Goal: Contribute content: Contribute content

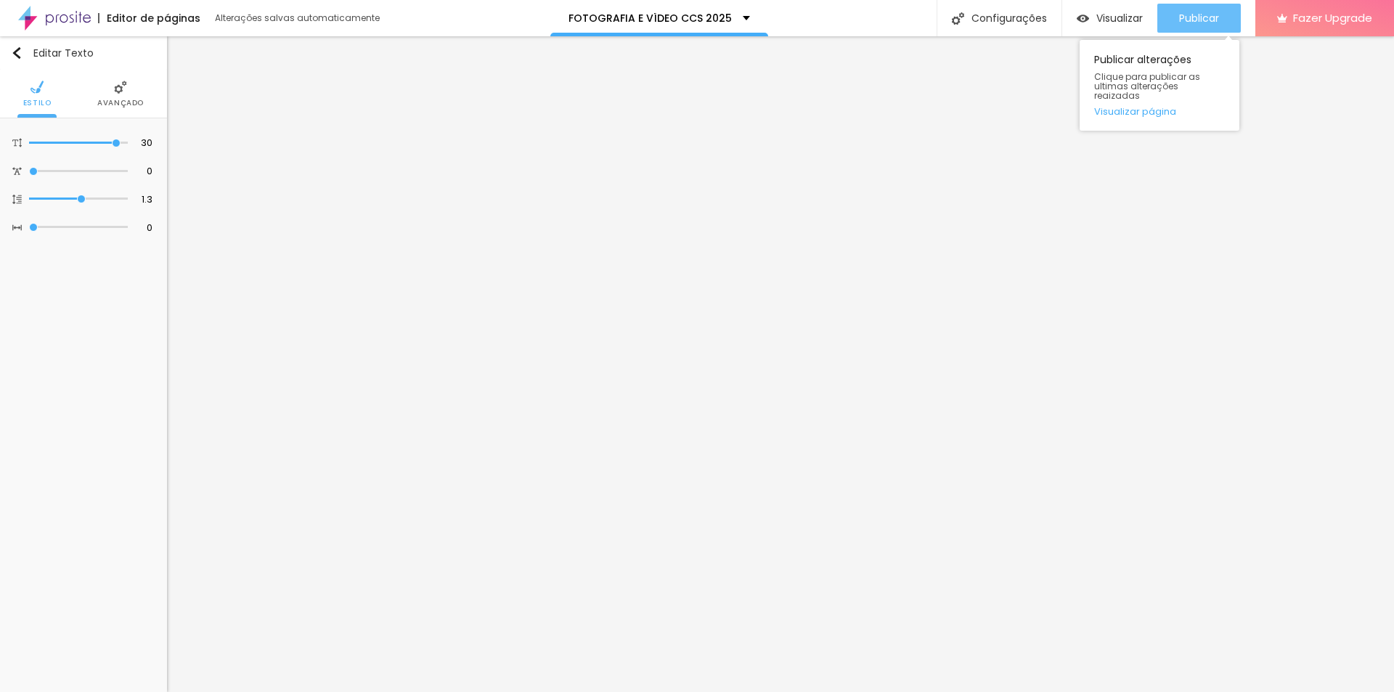
click at [1187, 17] on span "Publicar" at bounding box center [1199, 18] width 40 height 12
click at [20, 51] on img "button" at bounding box center [17, 53] width 12 height 12
click at [20, 57] on img "button" at bounding box center [17, 53] width 12 height 12
click at [165, 298] on div "Editar Texto Estilo Avançado 30 Tamanho do texto 0 Espaço entre letras 1.3 Altu…" at bounding box center [83, 364] width 167 height 656
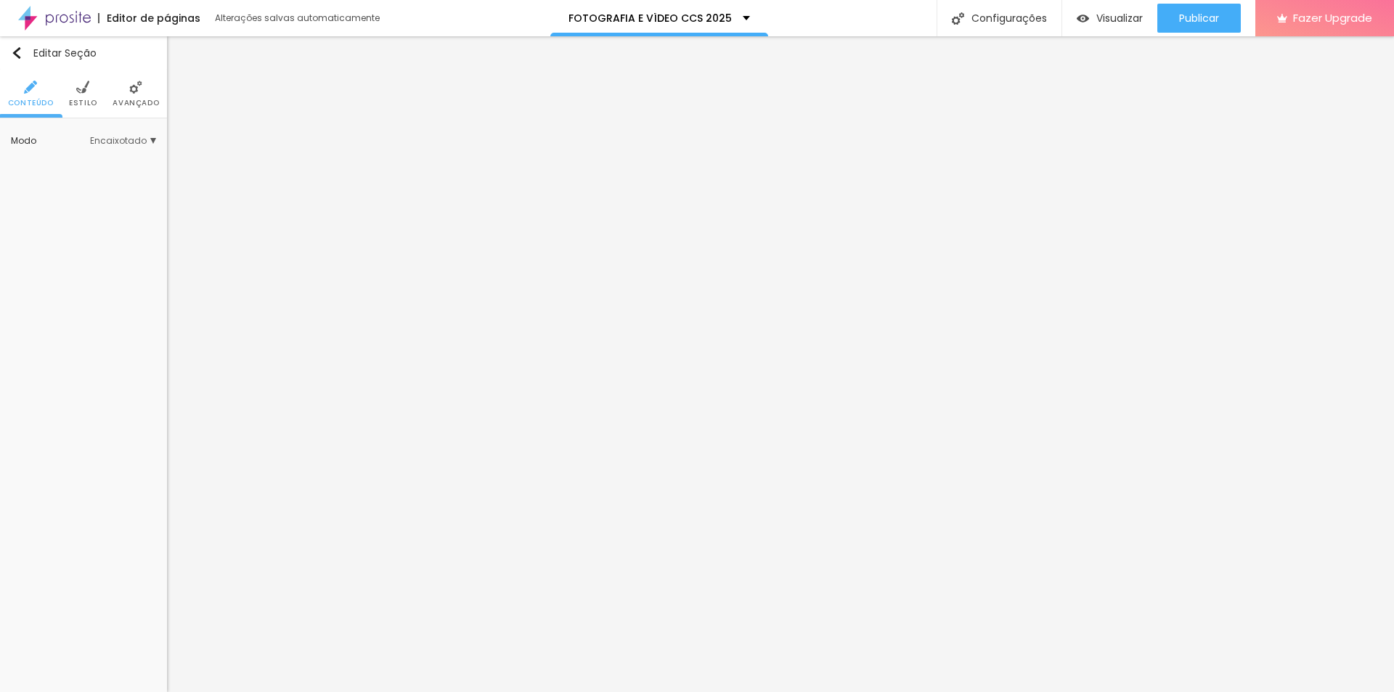
click at [83, 99] on span "Estilo" at bounding box center [83, 102] width 28 height 7
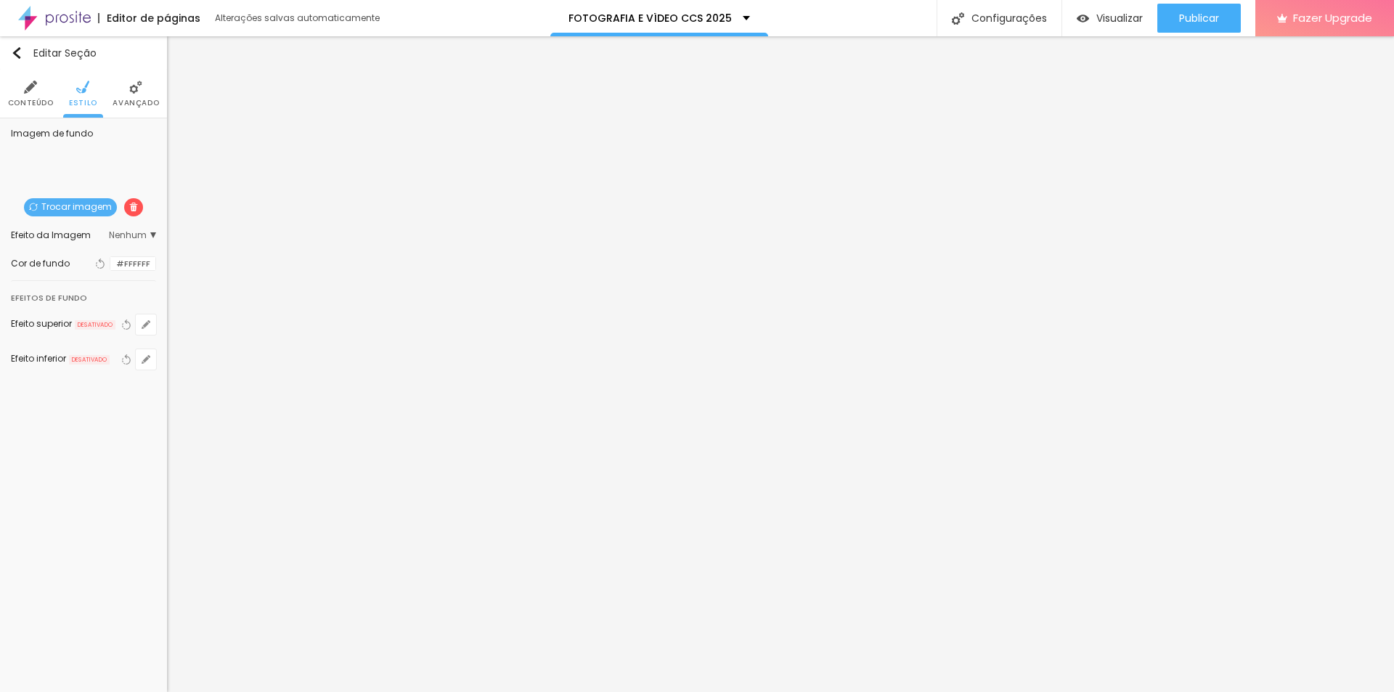
click at [73, 206] on span "Trocar imagem" at bounding box center [70, 207] width 93 height 18
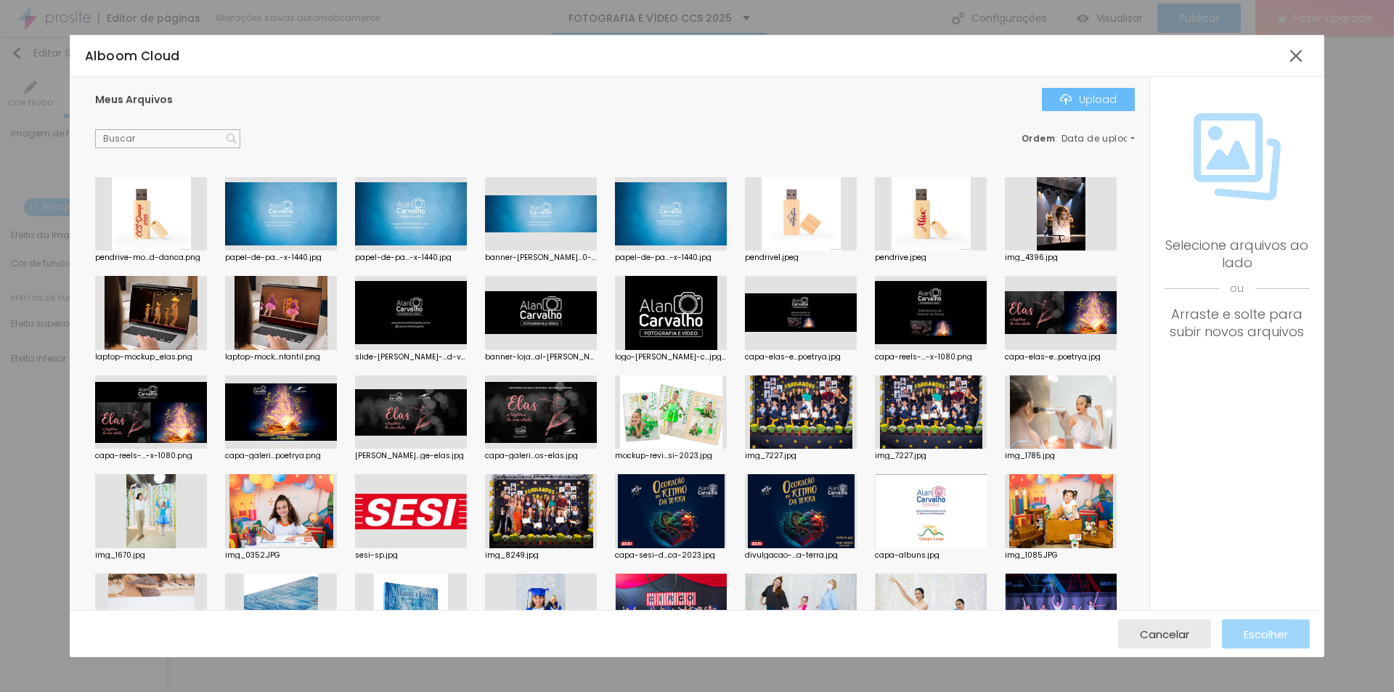
click at [1102, 98] on div "Upload" at bounding box center [1088, 100] width 57 height 12
click at [1098, 99] on div "Upload" at bounding box center [1088, 100] width 57 height 12
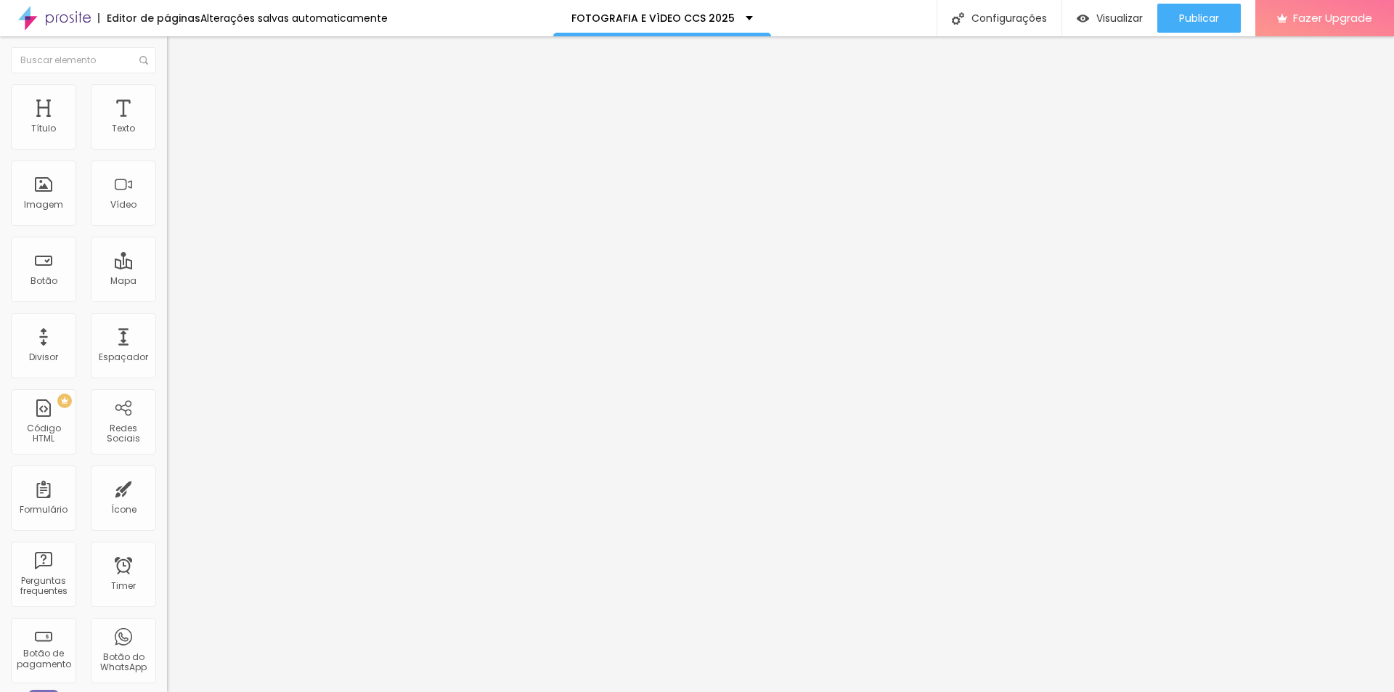
click at [167, 93] on img at bounding box center [173, 90] width 13 height 13
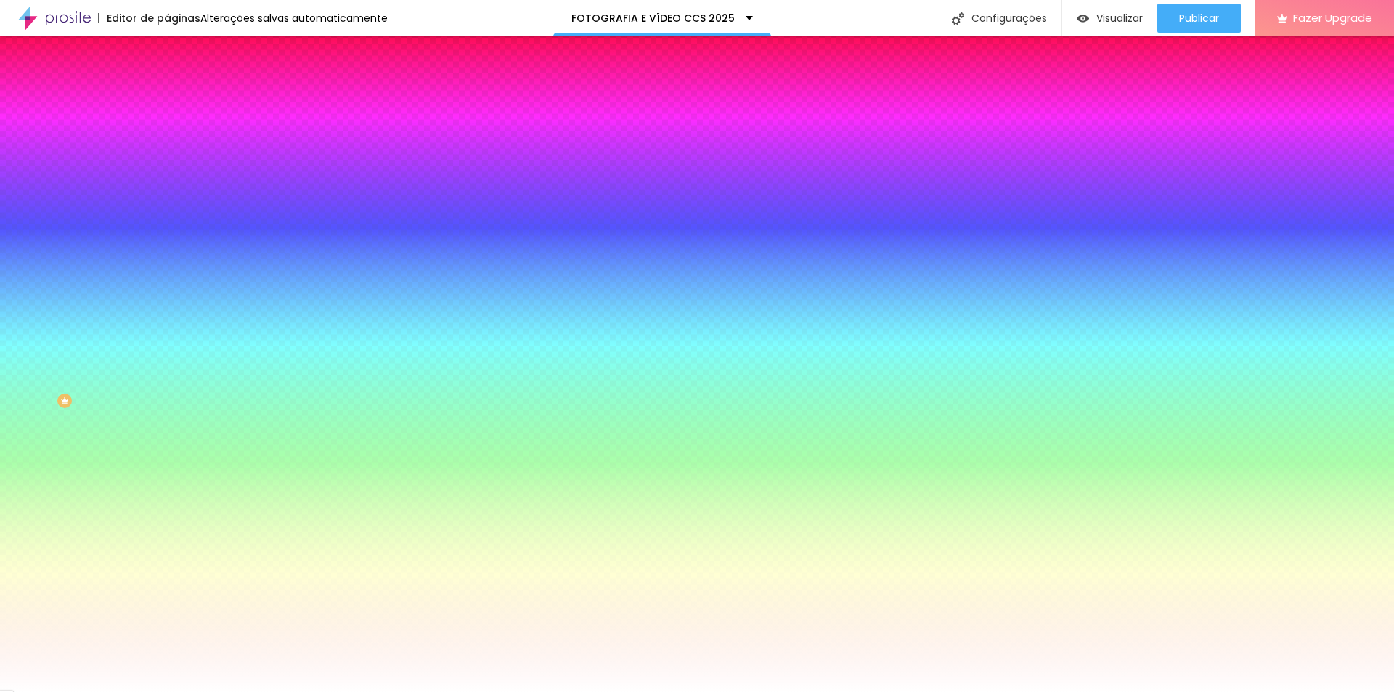
click at [167, 134] on span "Trocar imagem" at bounding box center [206, 127] width 79 height 12
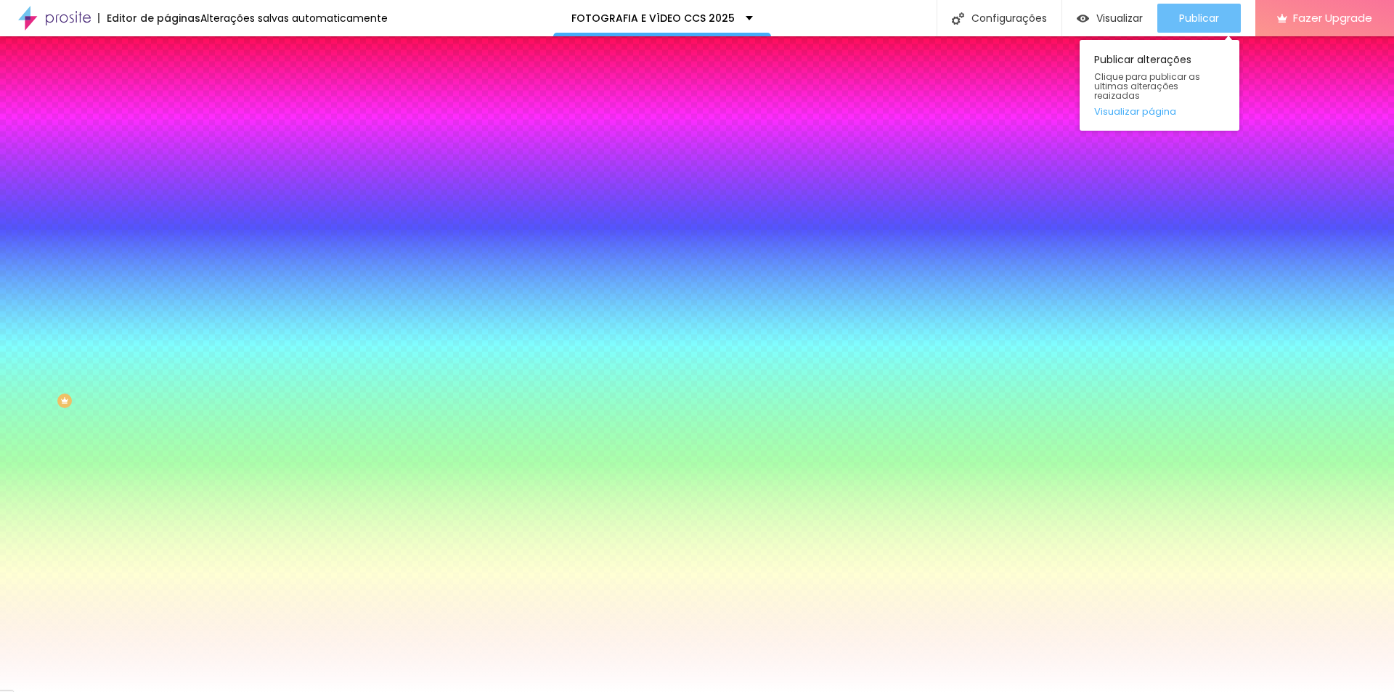
click at [1193, 14] on span "Publicar" at bounding box center [1199, 18] width 40 height 12
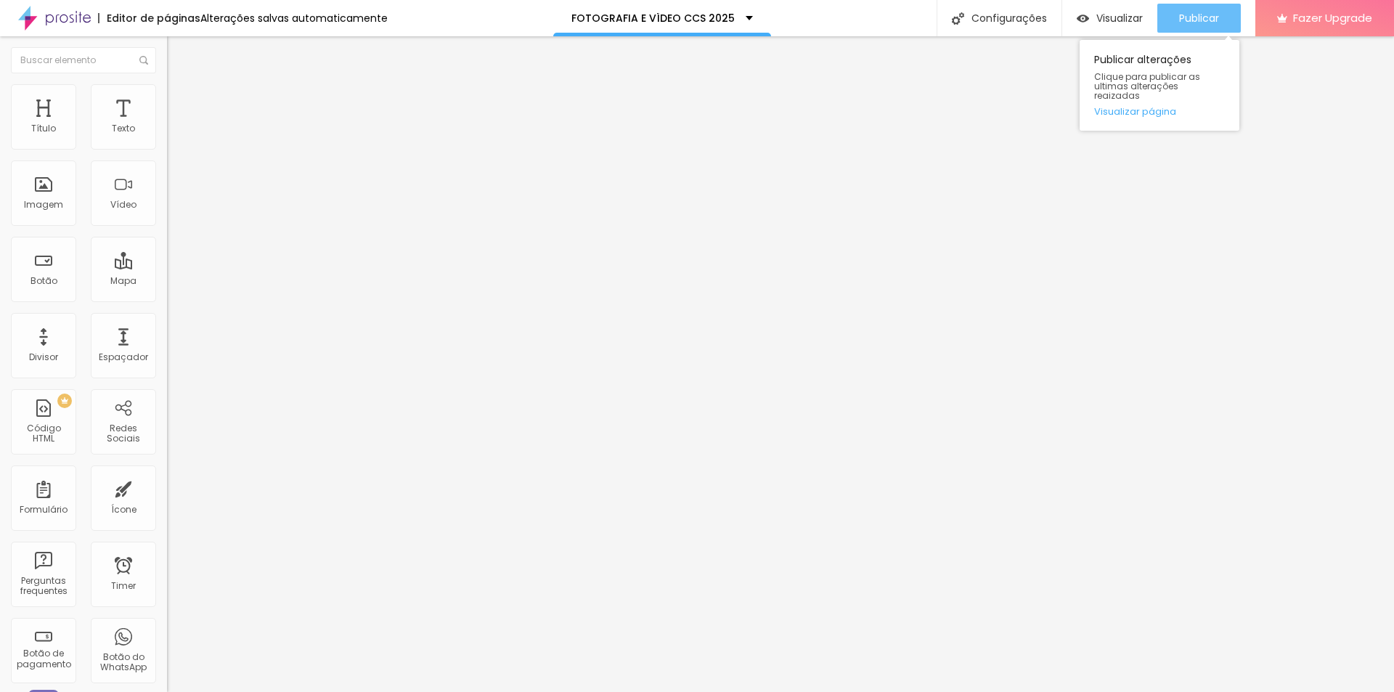
click at [1194, 18] on span "Publicar" at bounding box center [1199, 18] width 40 height 12
click at [167, 215] on div at bounding box center [250, 215] width 167 height 0
click at [167, 84] on img at bounding box center [173, 90] width 13 height 13
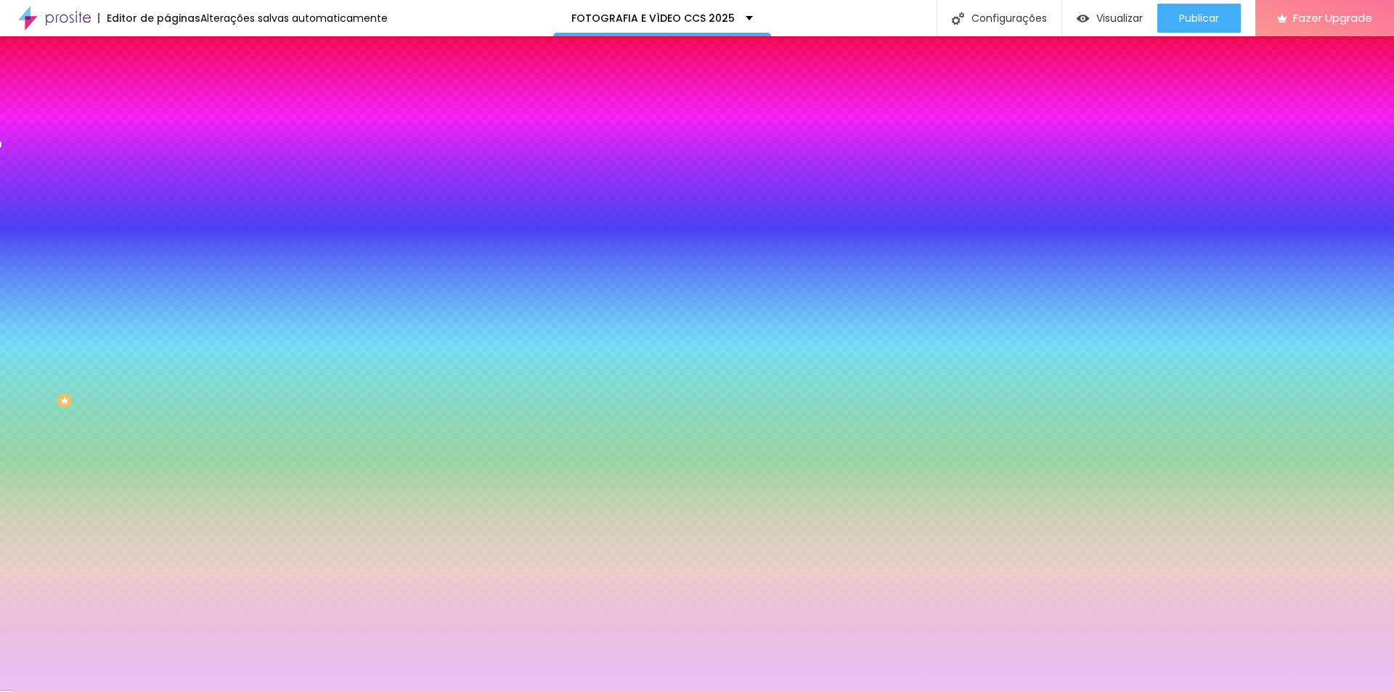
click at [167, 99] on img at bounding box center [173, 105] width 13 height 13
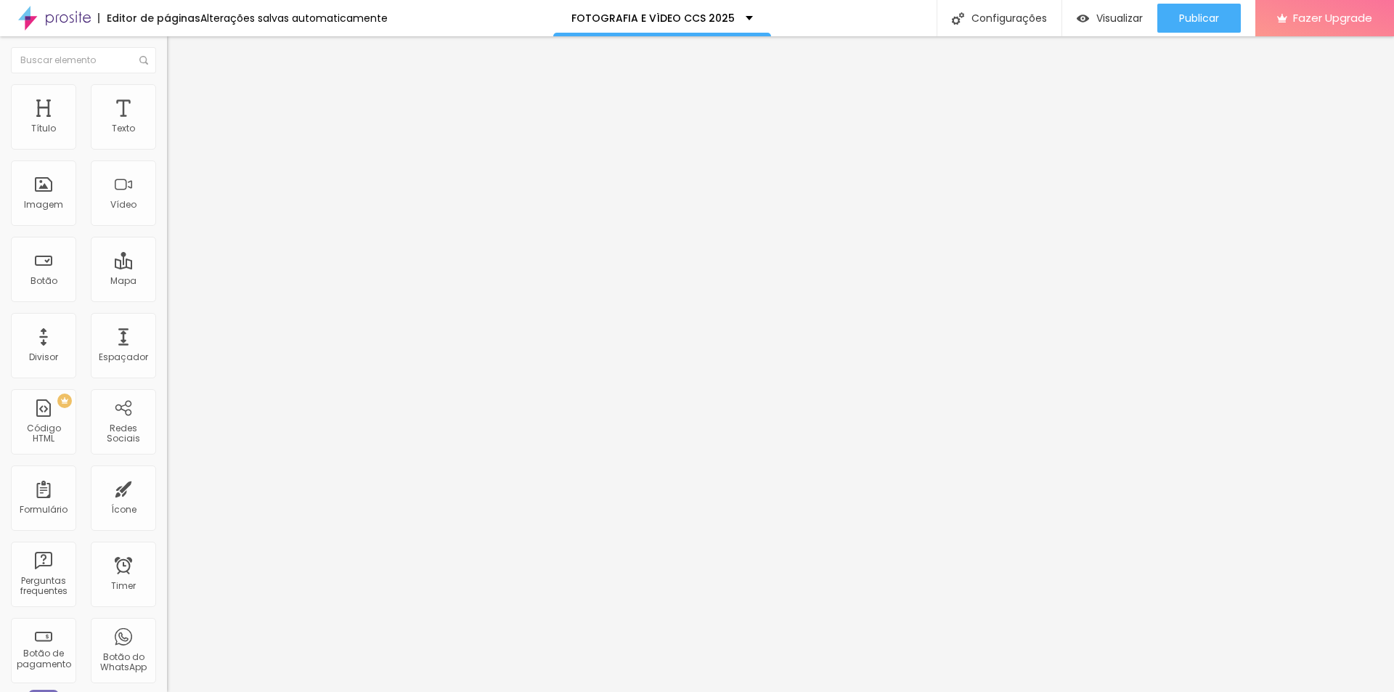
type input "2"
type input "4"
type input "5"
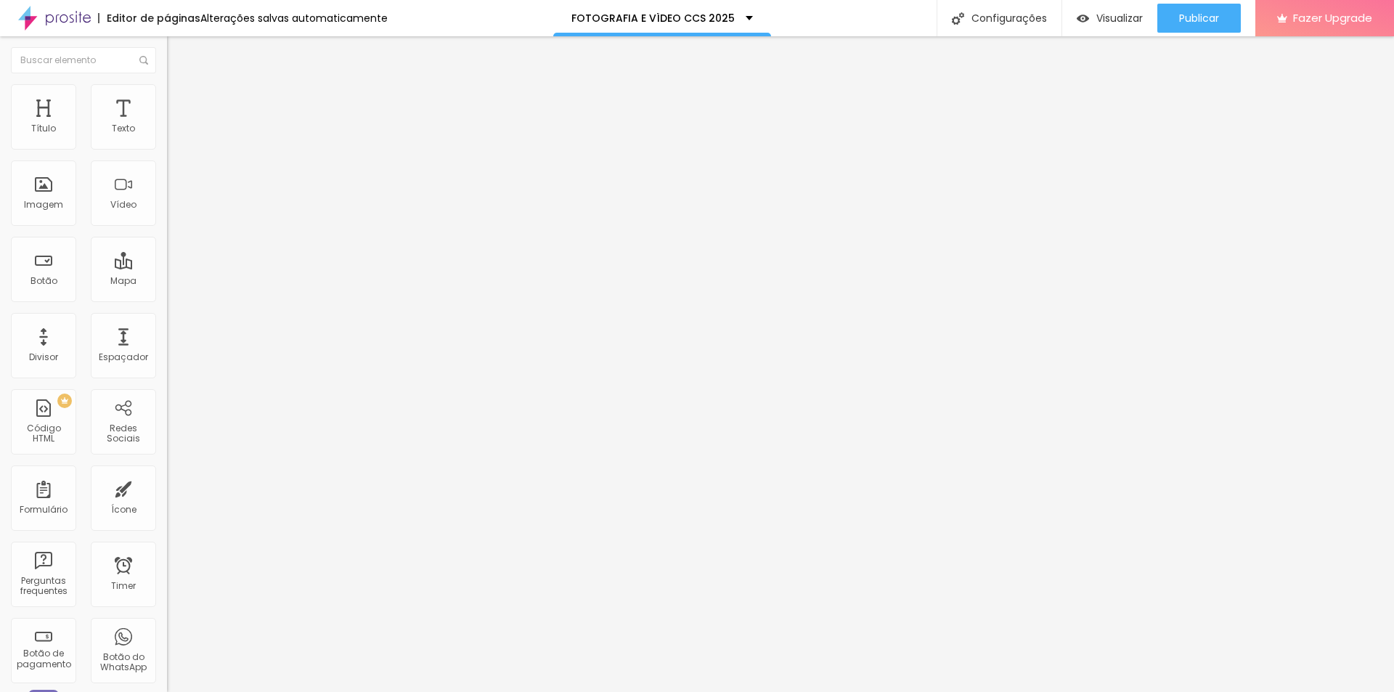
type input "5"
type input "6"
type input "7"
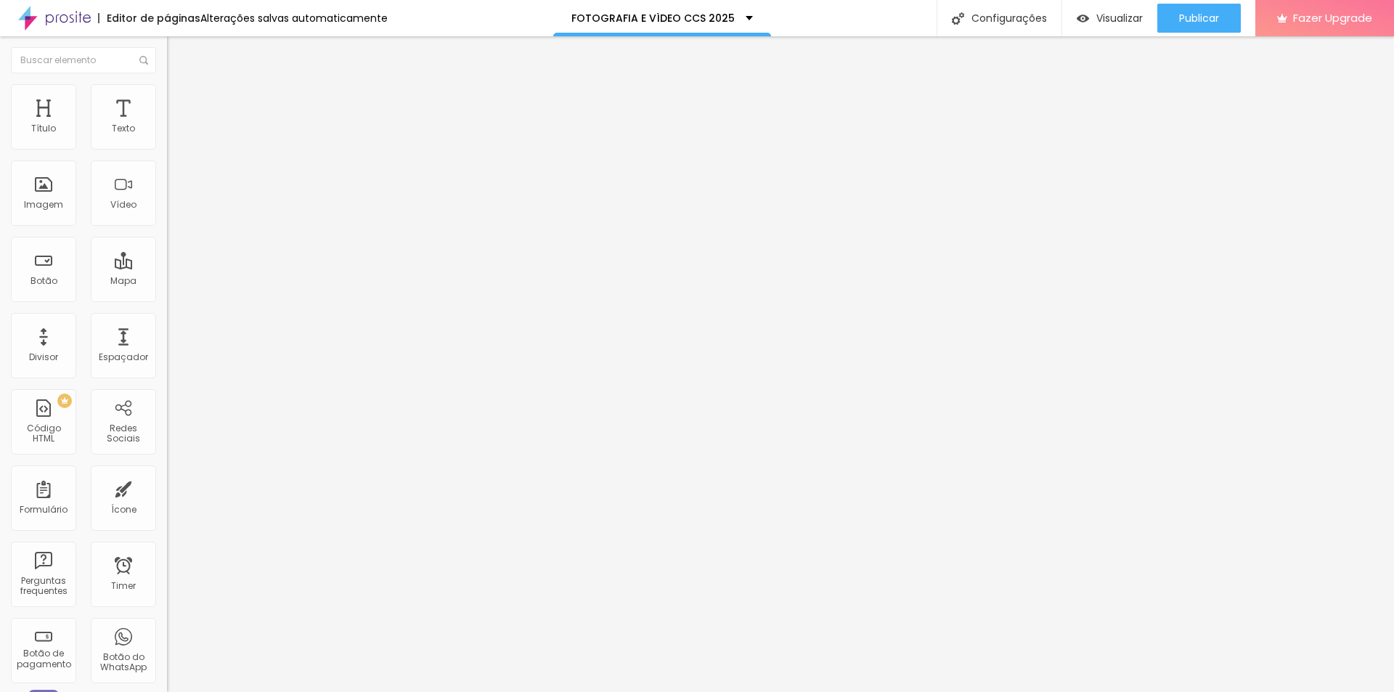
type input "8"
type input "9"
type input "10"
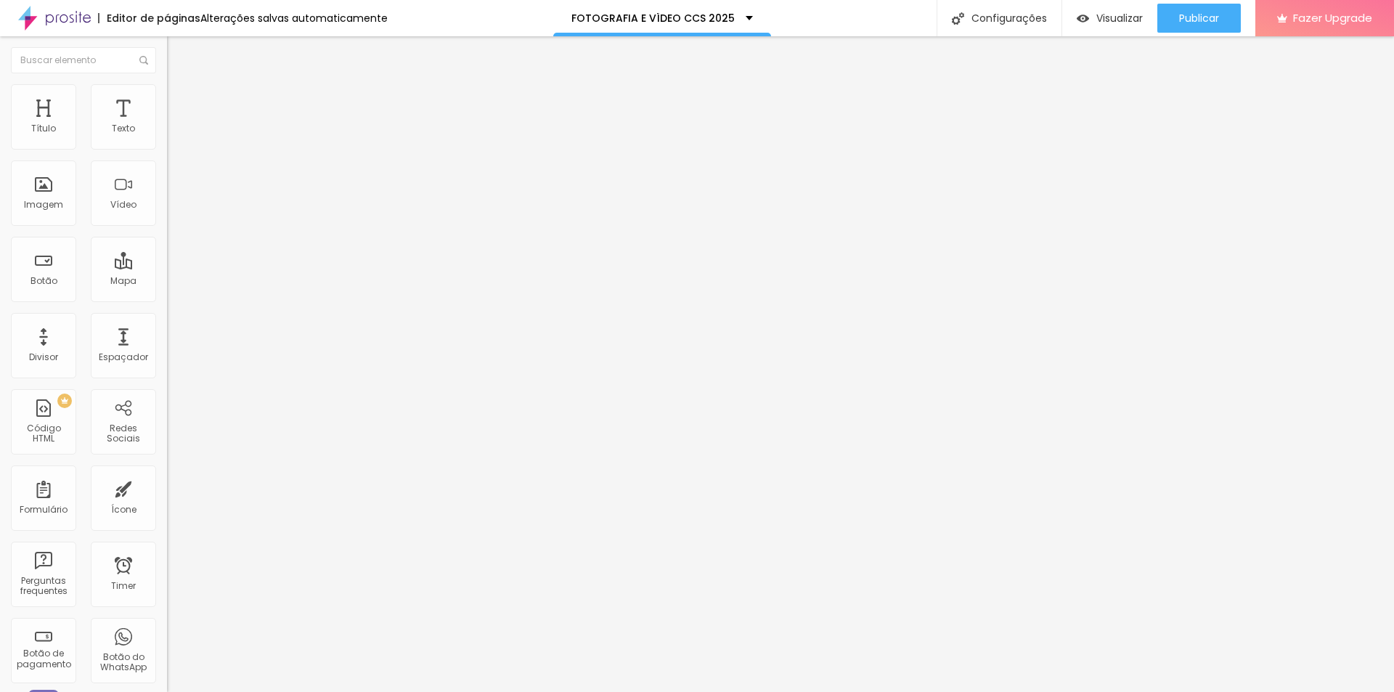
type input "10"
drag, startPoint x: 33, startPoint y: 144, endPoint x: 43, endPoint y: 144, distance: 9.4
type input "10"
click at [167, 282] on input "range" at bounding box center [214, 288] width 94 height 12
type input "1"
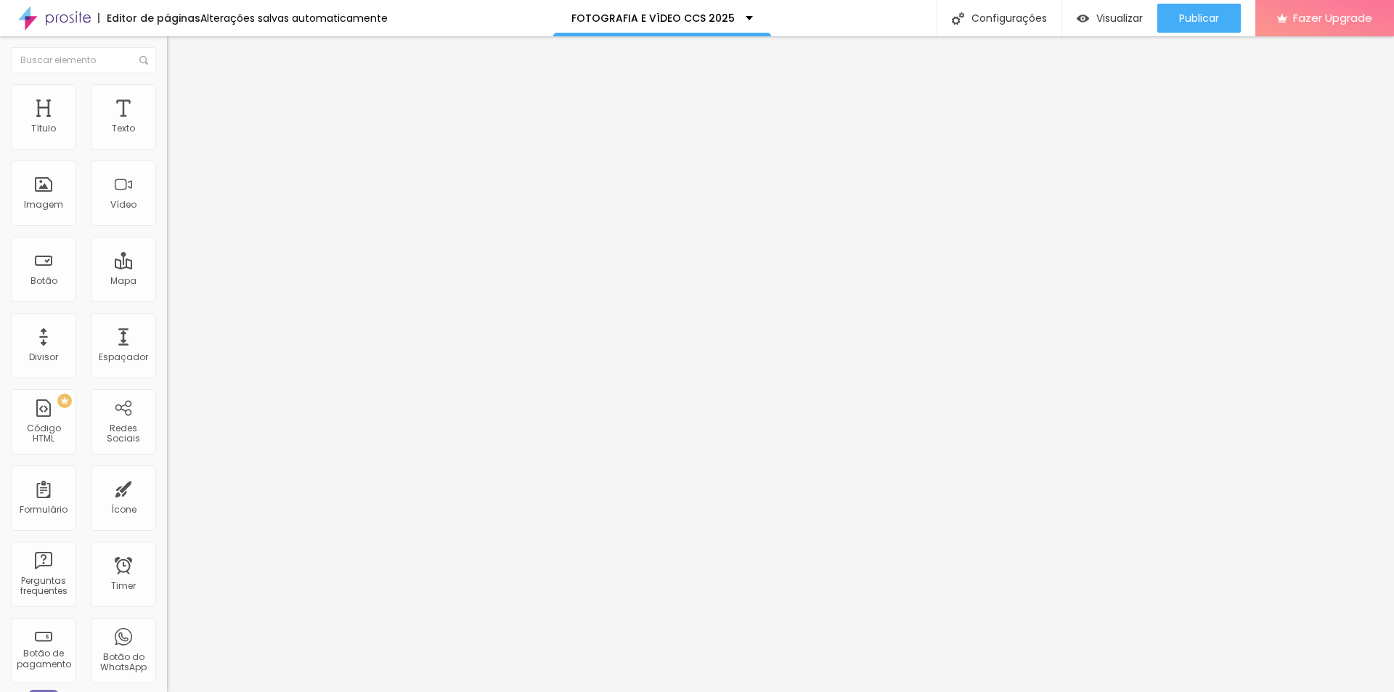
type input "1"
type input "3"
type input "5"
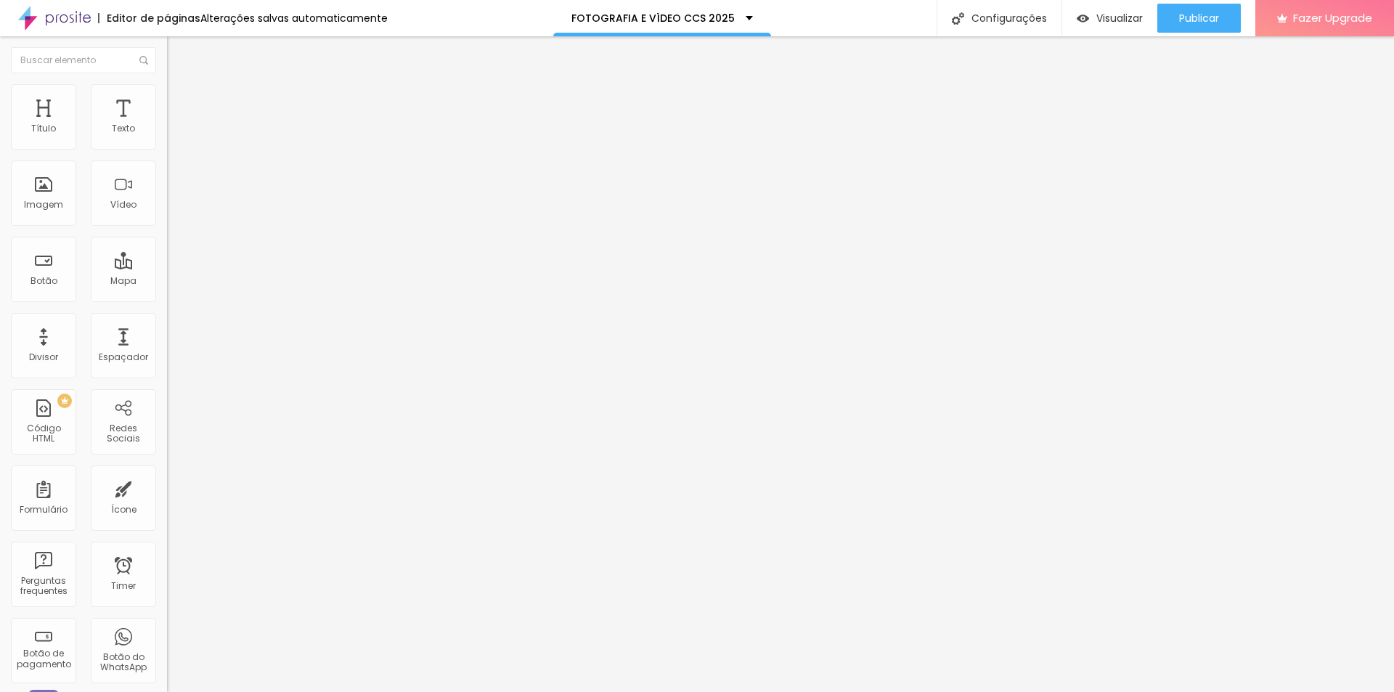
type input "6"
type input "7"
type input "8"
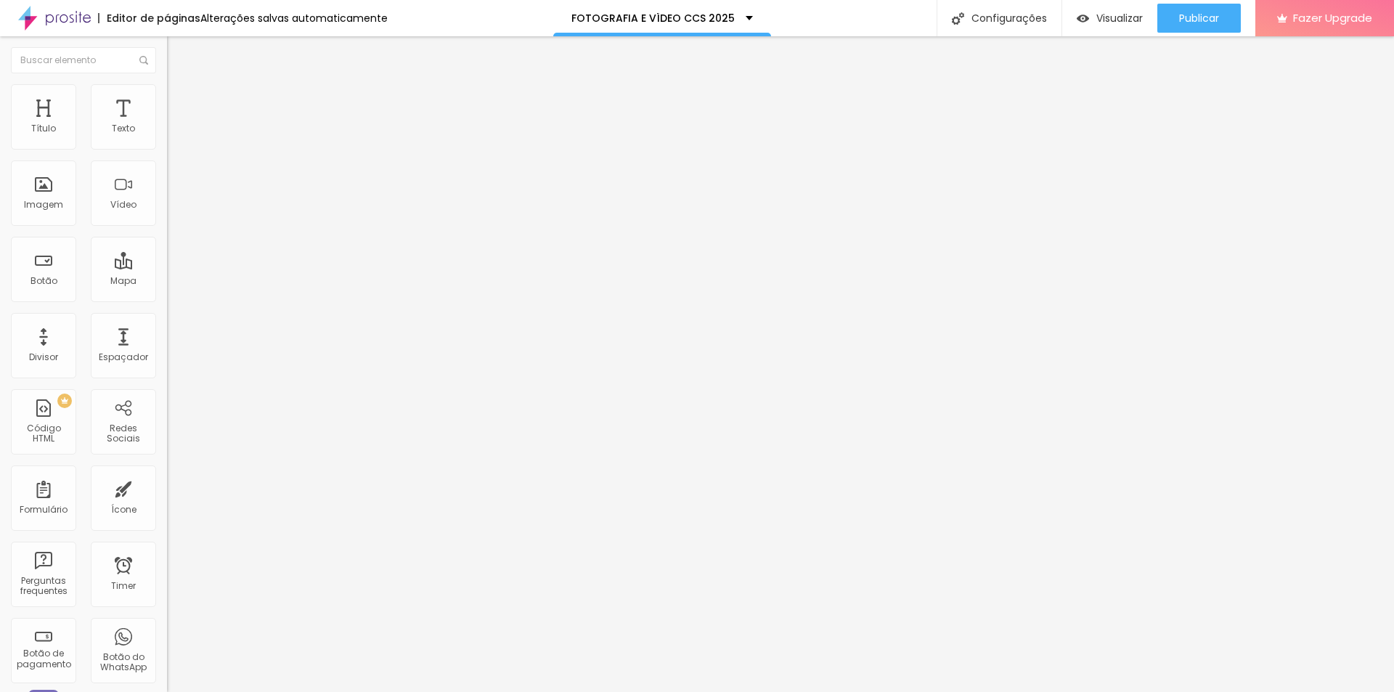
type input "8"
type input "9"
type input "10"
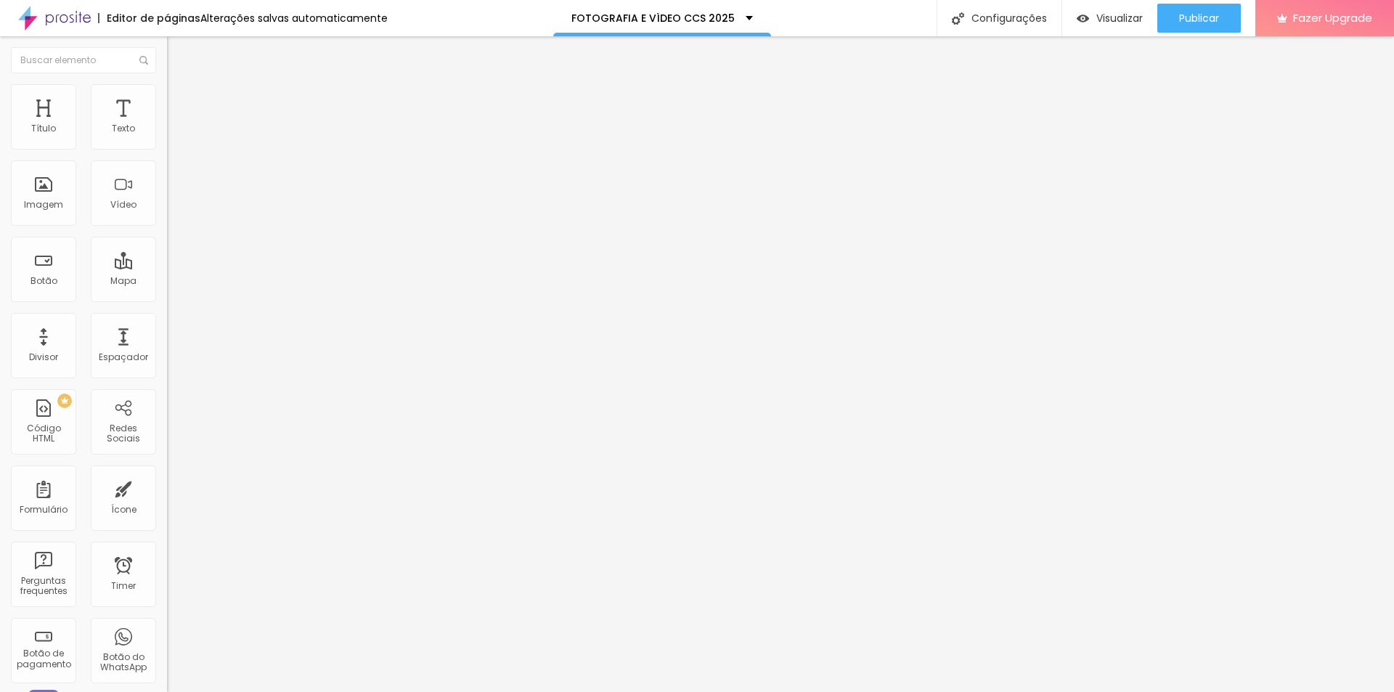
type input "11"
type input "10"
type input "7"
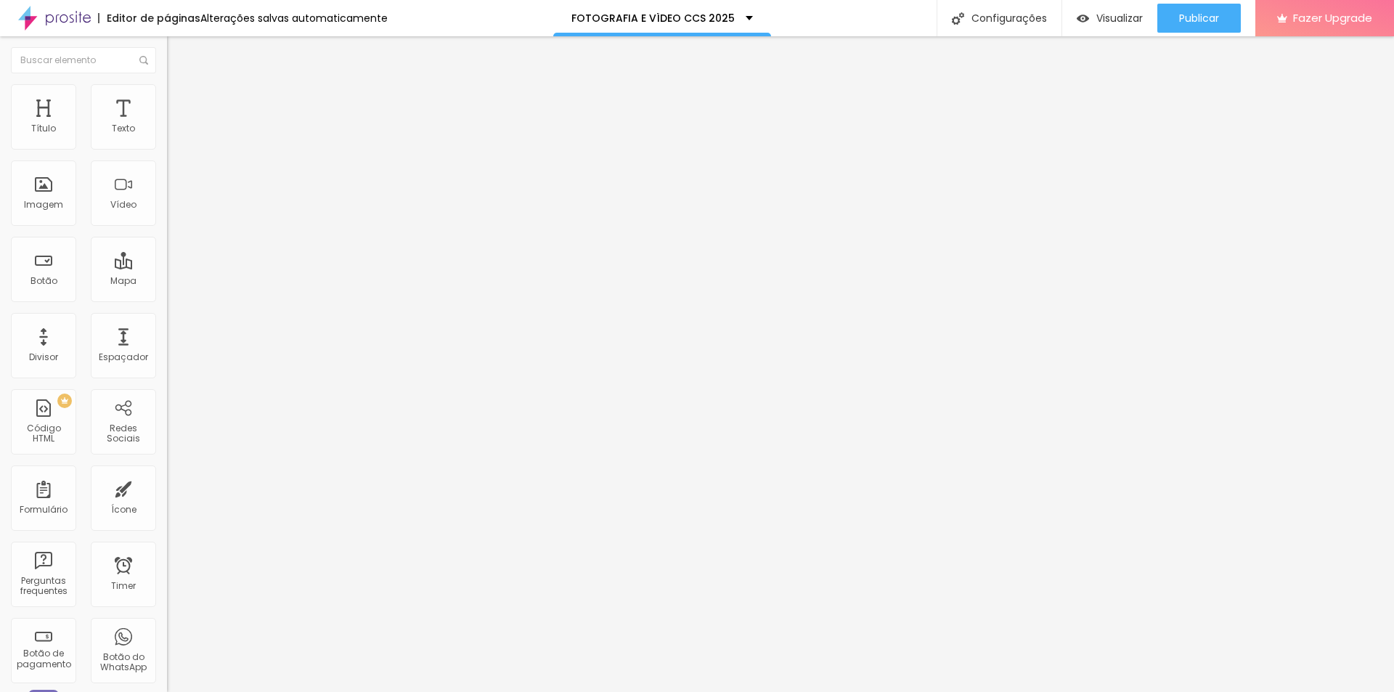
type input "7"
type input "6"
type input "5"
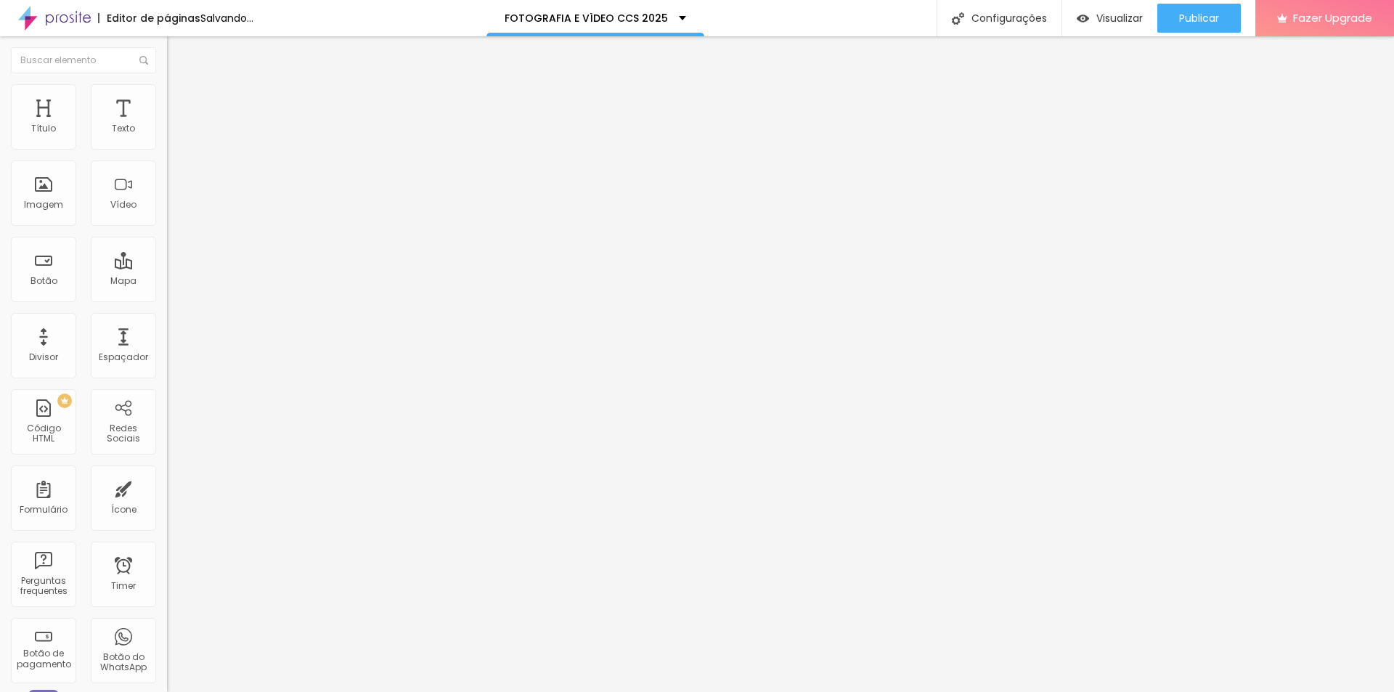
type input "4"
click at [167, 487] on input "range" at bounding box center [214, 493] width 94 height 12
type input "5"
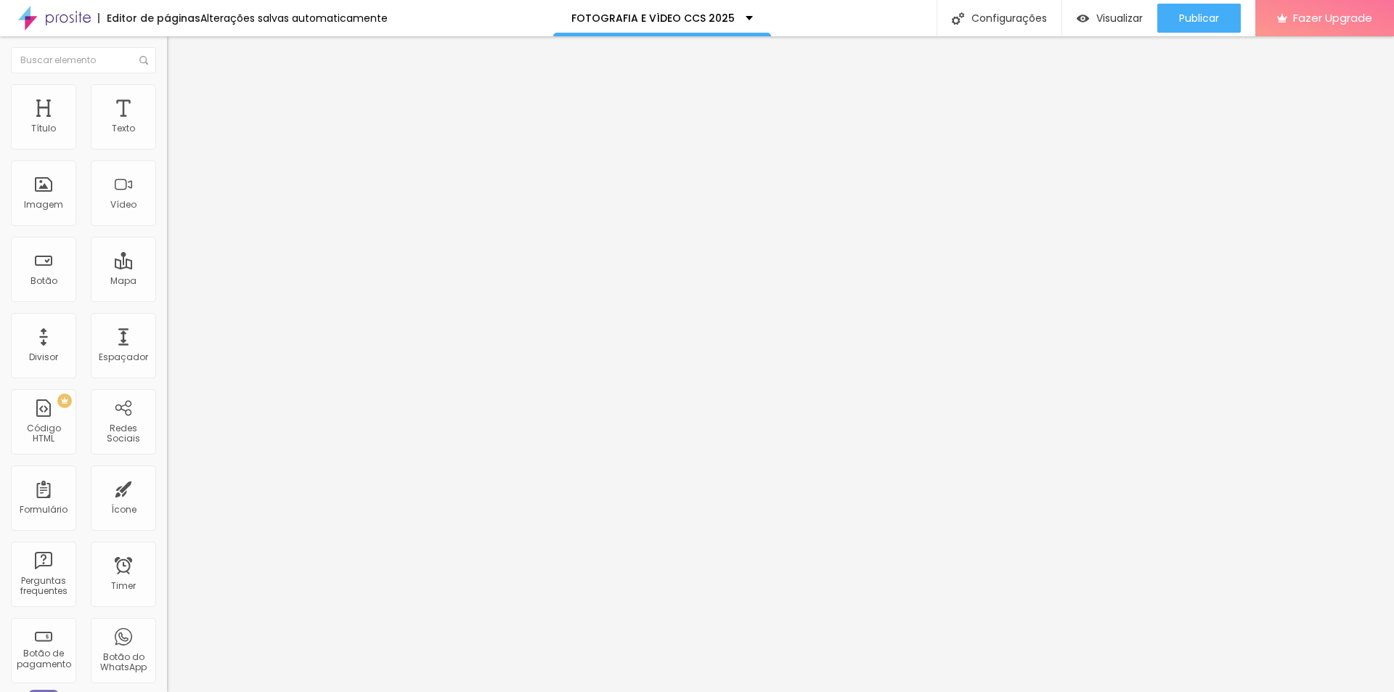
type input "23"
type input "28"
type input "30"
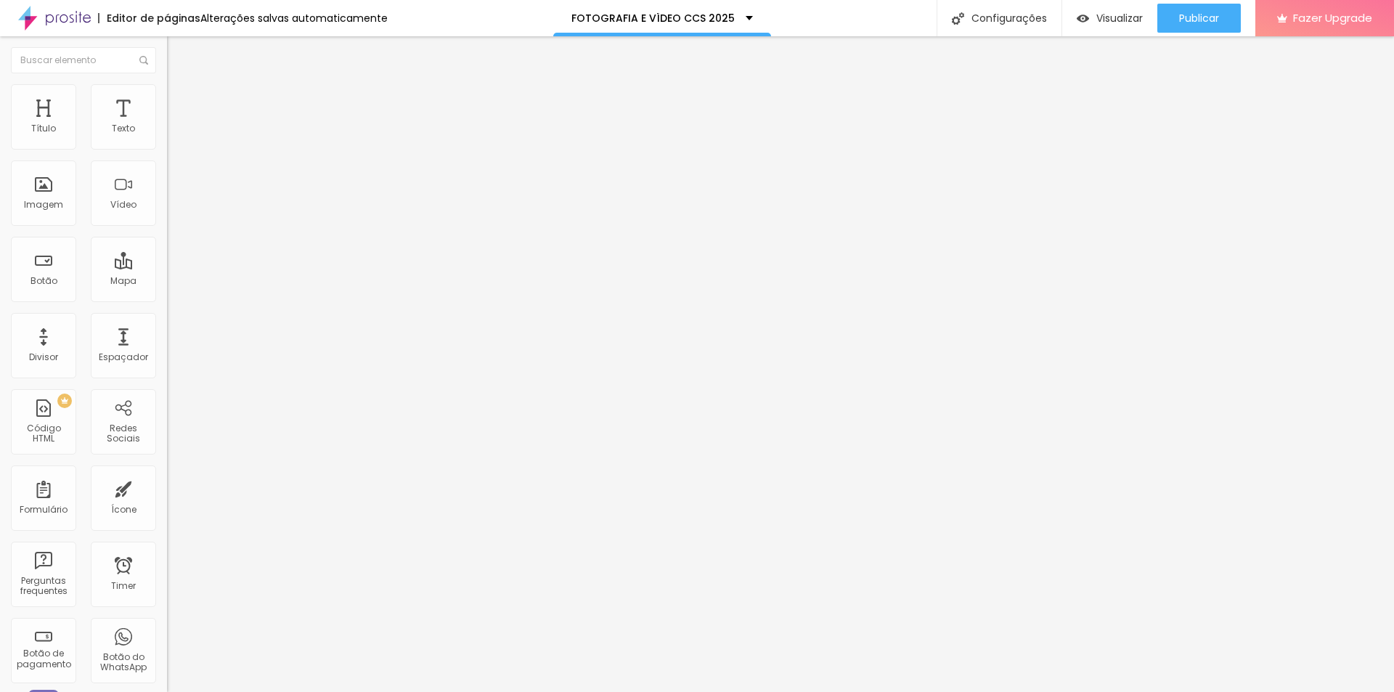
type input "30"
type input "32"
type input "33"
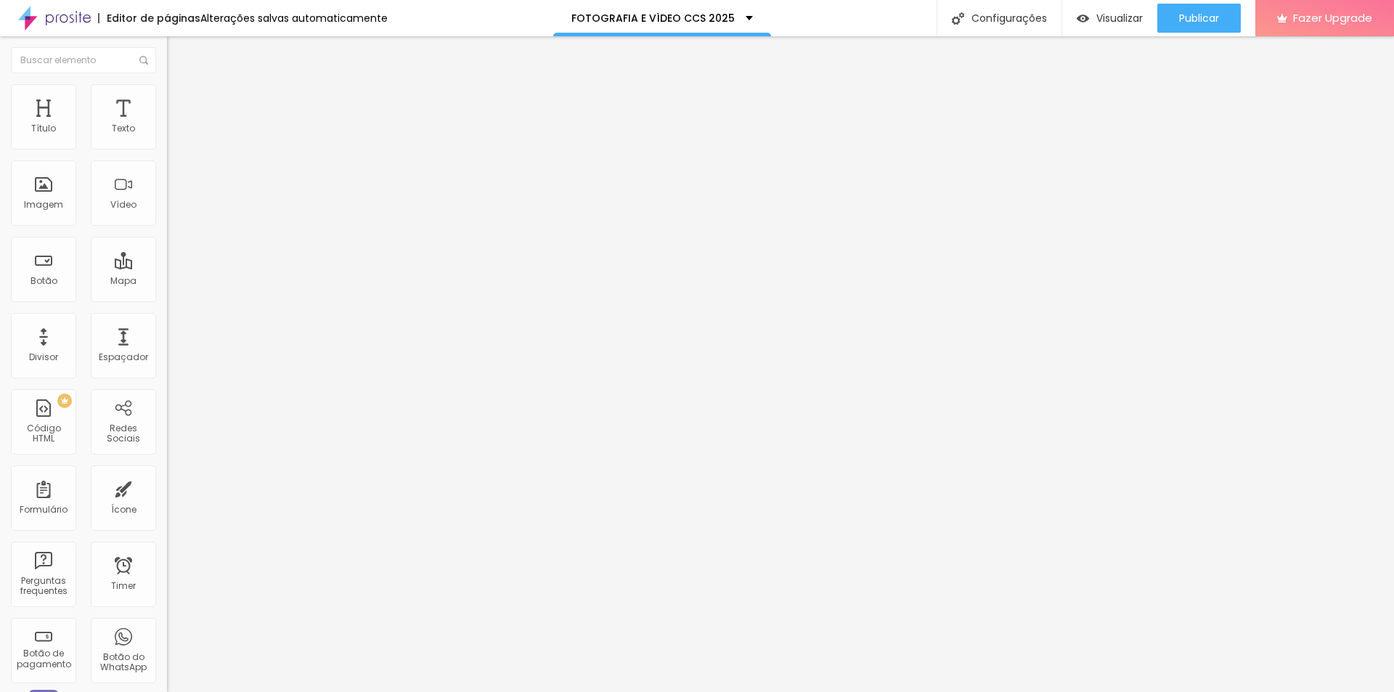
type input "34"
type input "35"
type input "36"
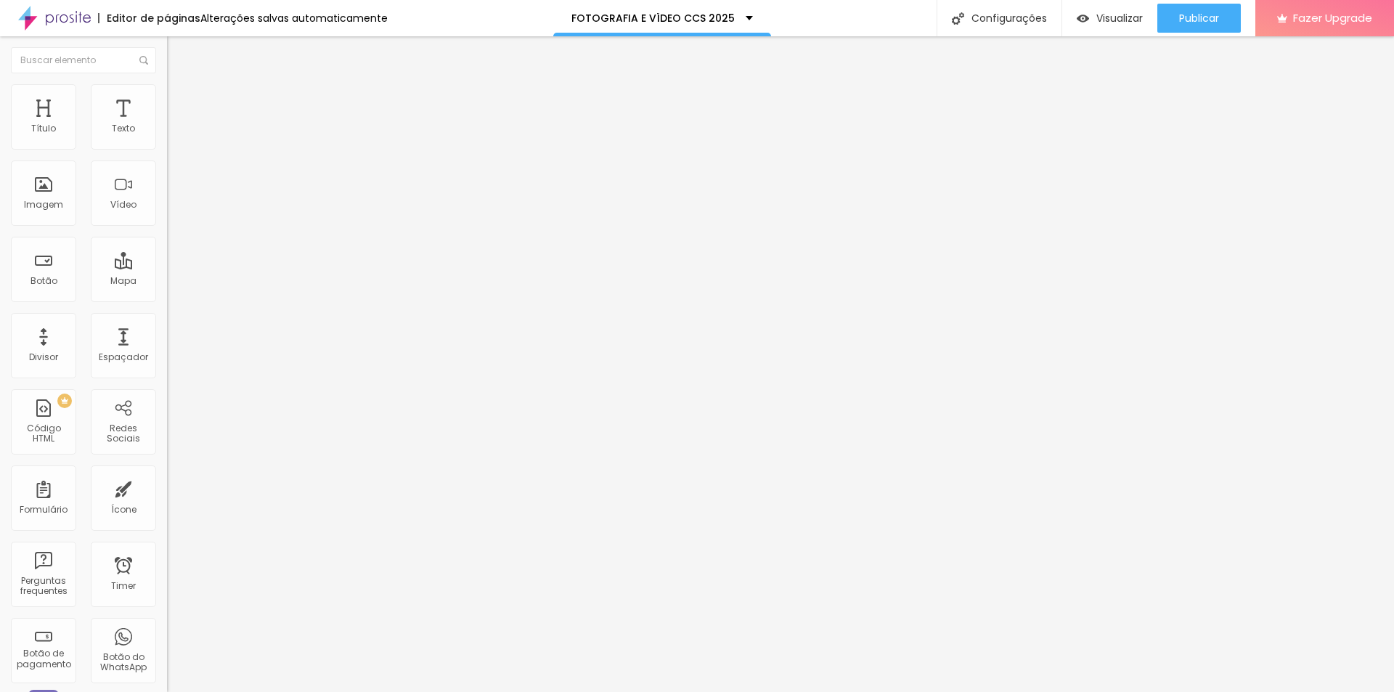
type input "36"
type input "37"
type input "33"
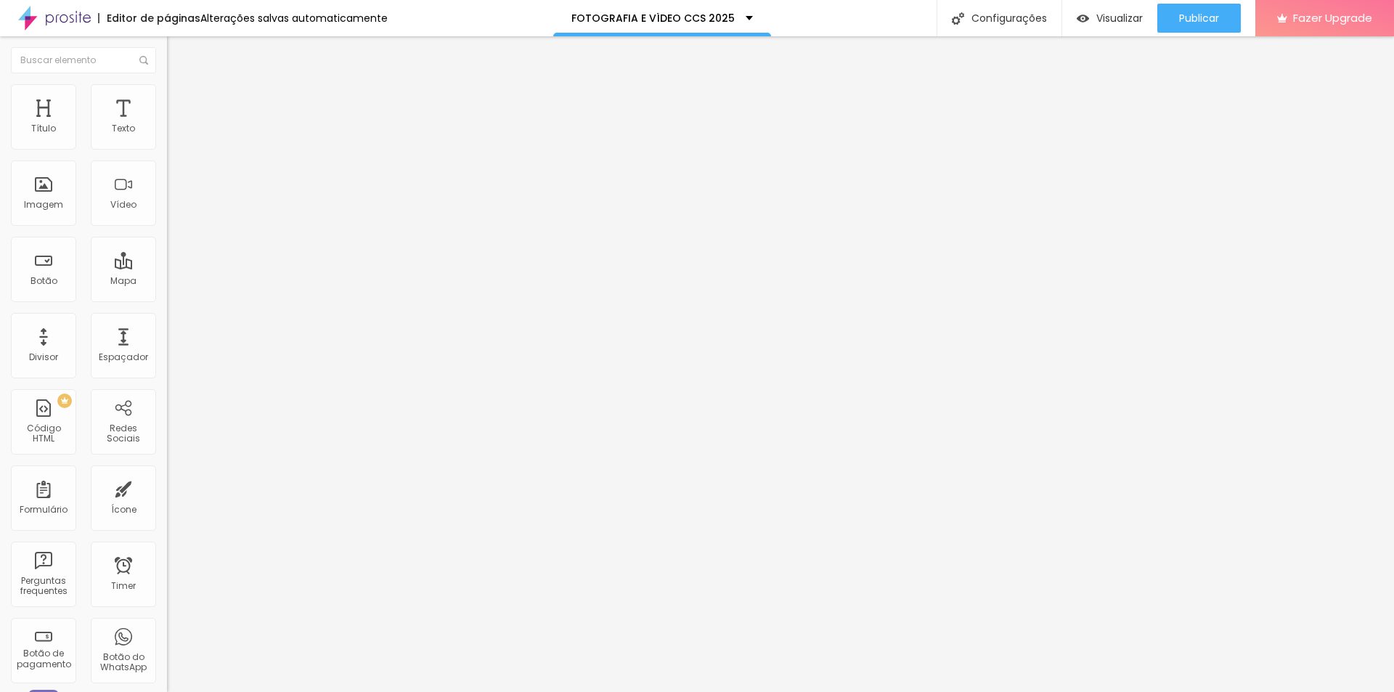
type input "29"
type input "21"
type input "17"
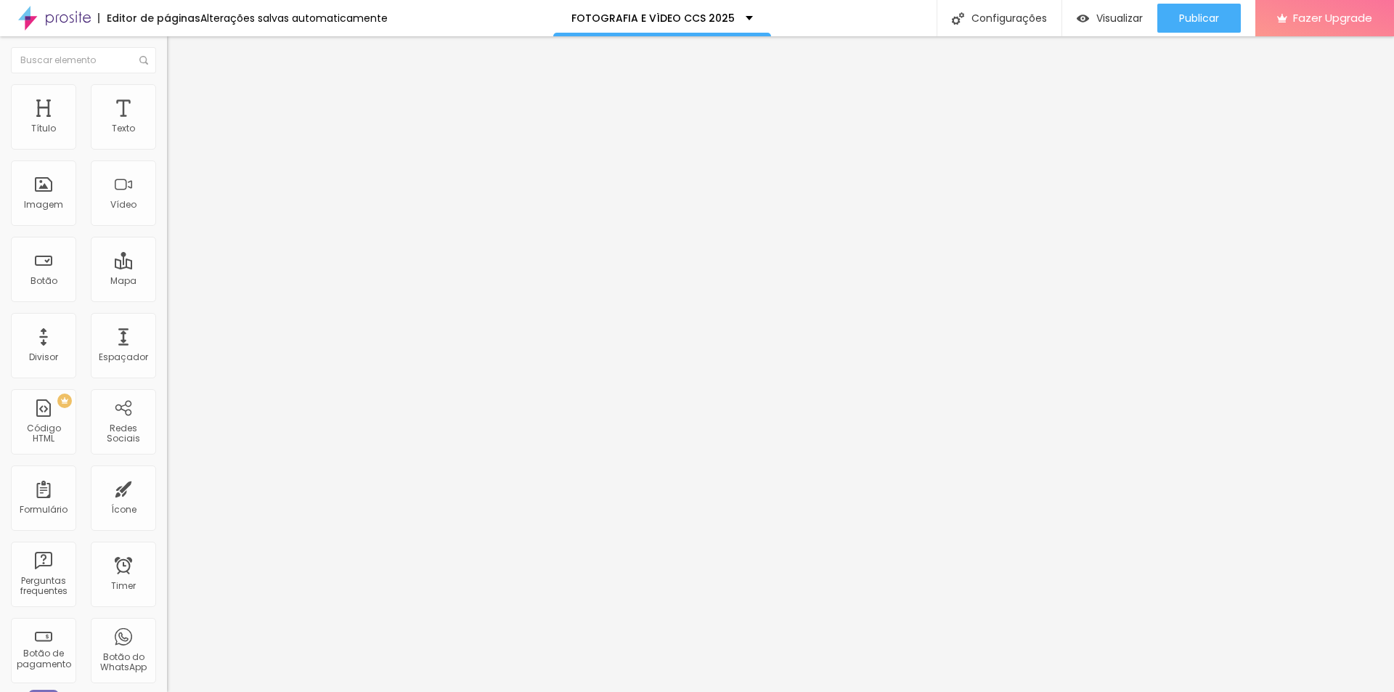
type input "17"
type input "16"
type input "14"
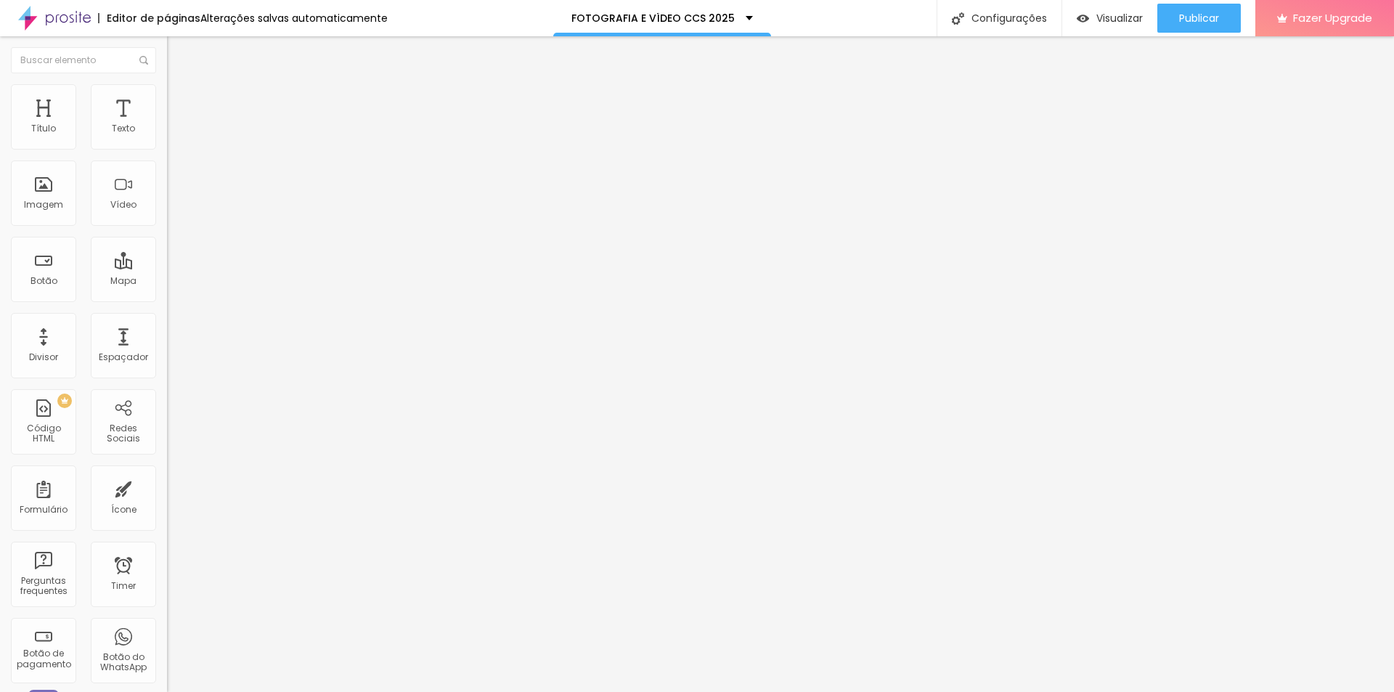
type input "13"
type input "12"
type input "11"
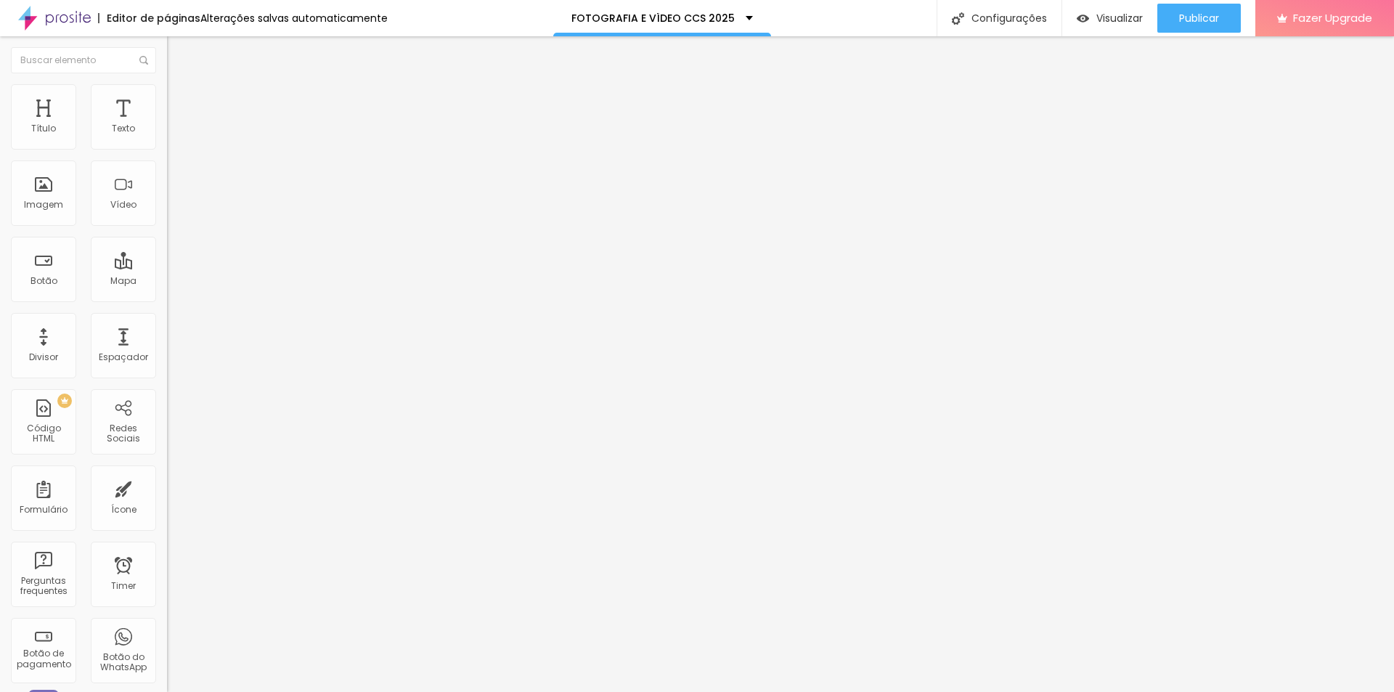
type input "11"
type input "10"
type input "9"
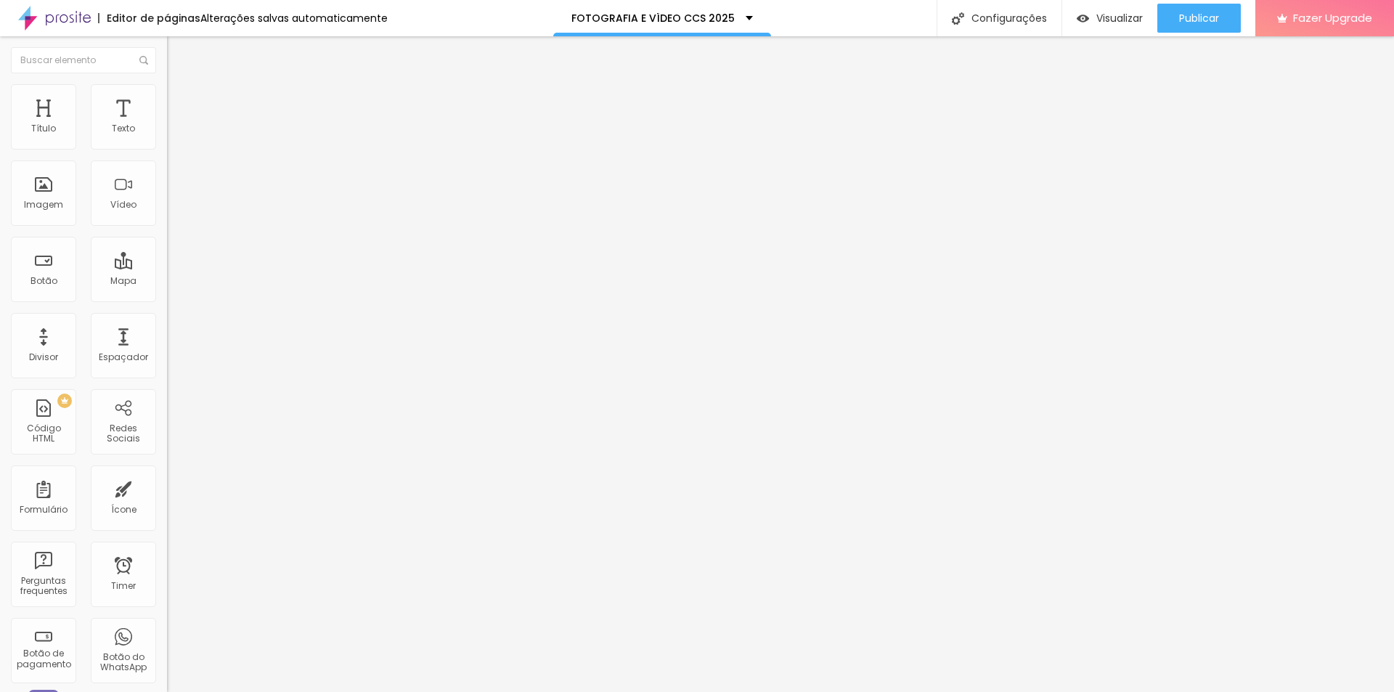
type input "8"
type input "7"
type input "6"
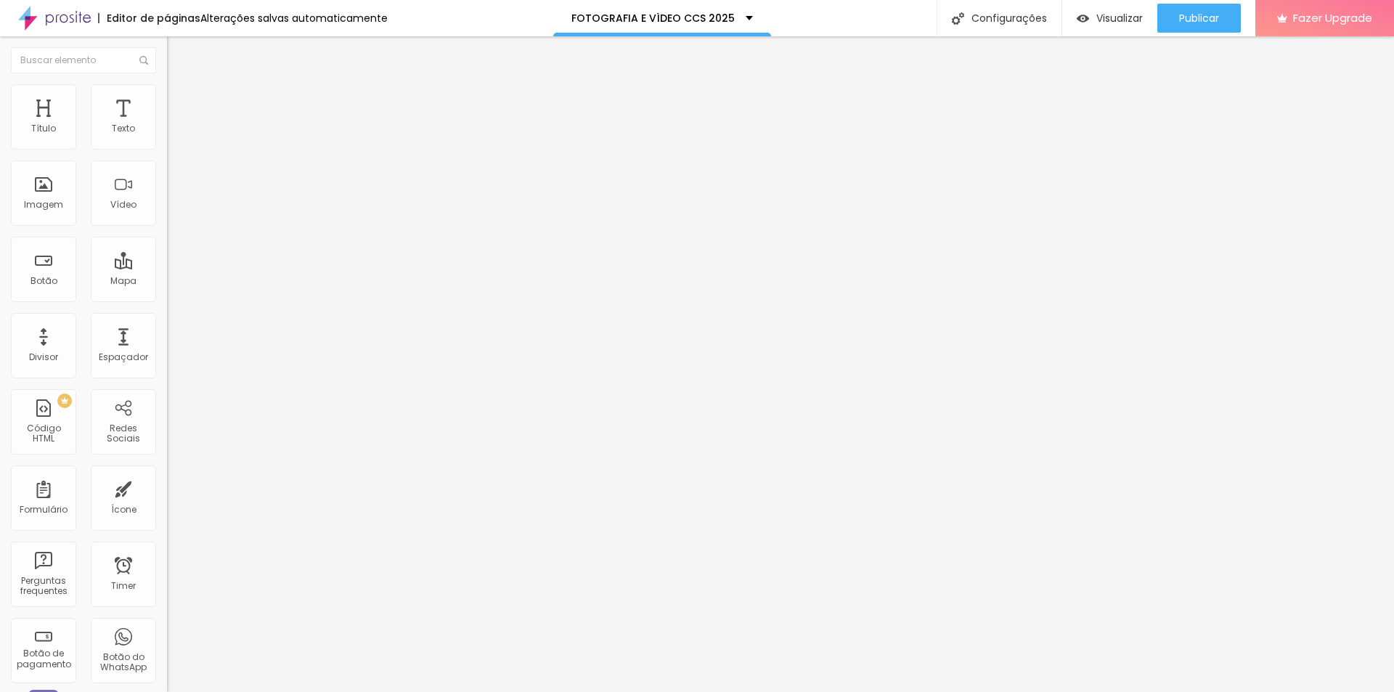
type input "6"
type input "4"
click at [167, 487] on input "range" at bounding box center [214, 493] width 94 height 12
click at [167, 92] on img at bounding box center [173, 90] width 13 height 13
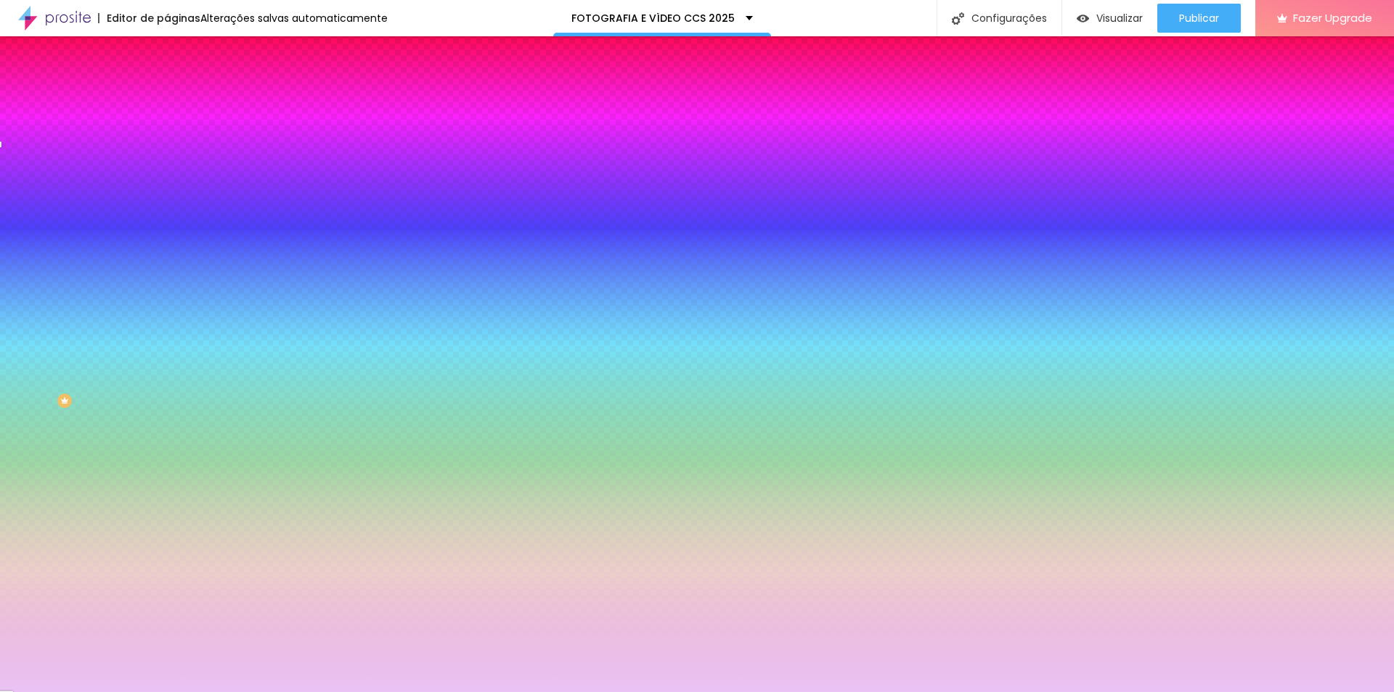
click at [167, 84] on li "Conteúdo" at bounding box center [250, 77] width 167 height 15
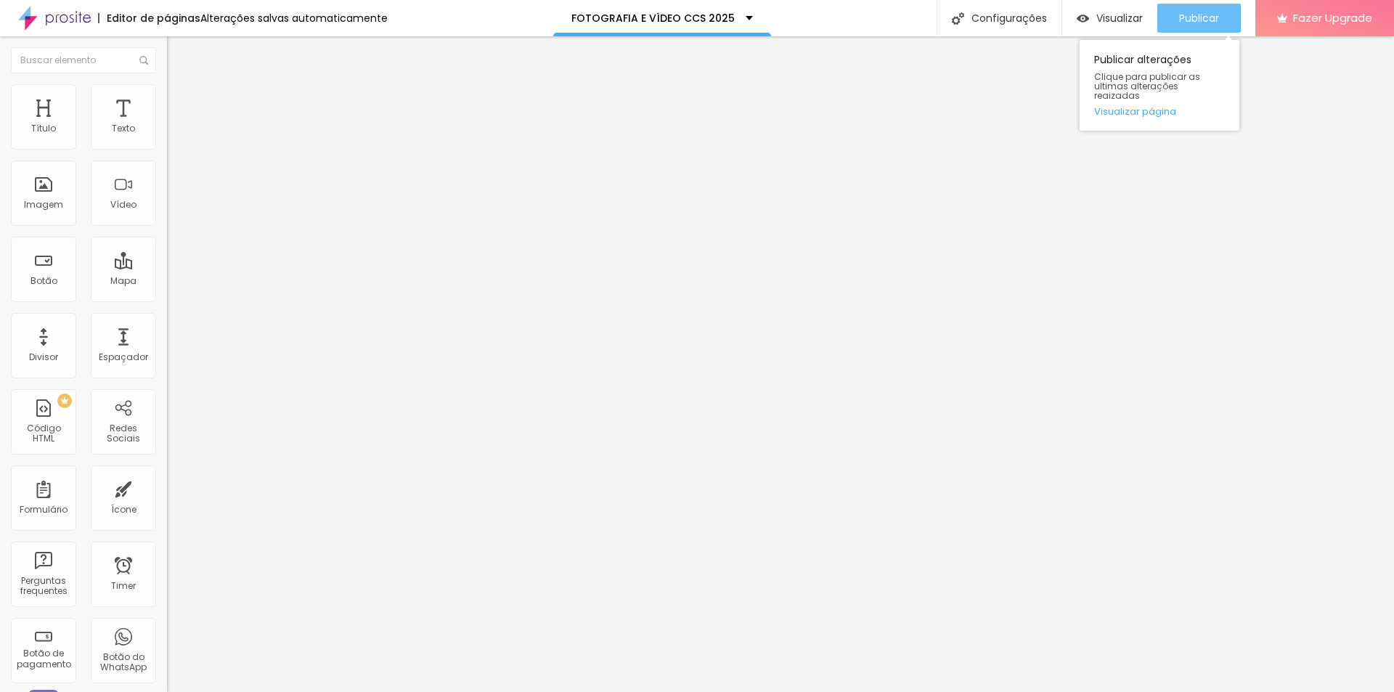
click at [1210, 12] on span "Publicar" at bounding box center [1199, 18] width 40 height 12
click at [167, 95] on li "Avançado" at bounding box center [250, 91] width 167 height 15
click at [167, 84] on li "Estilo" at bounding box center [250, 77] width 167 height 15
type input "37"
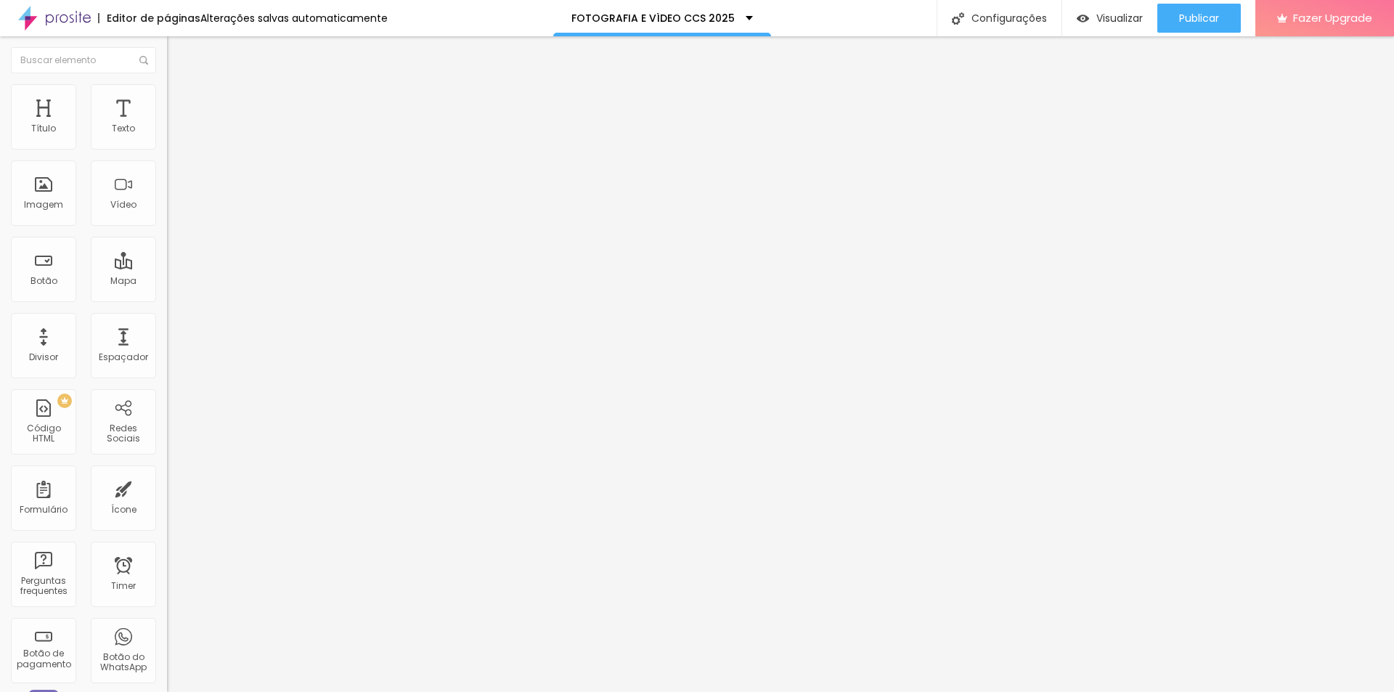
type input "35"
type input "32"
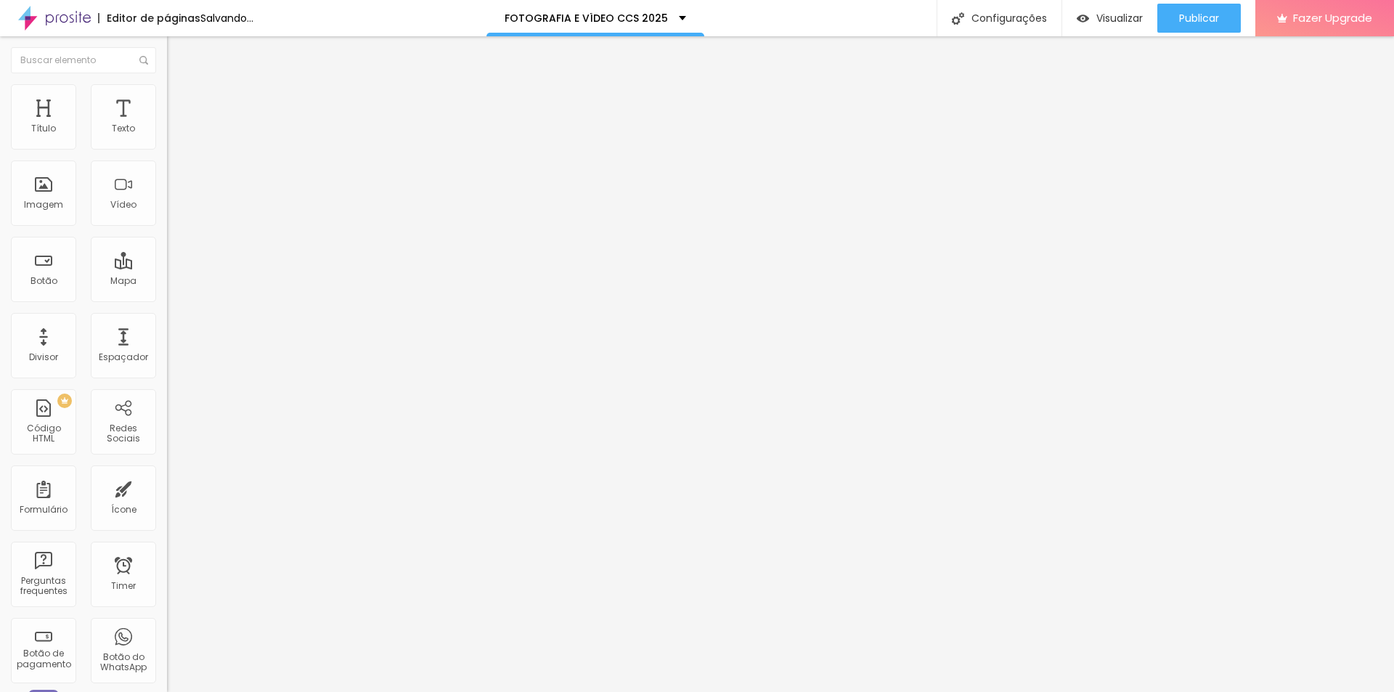
click at [167, 343] on input "range" at bounding box center [214, 349] width 94 height 12
click at [167, 356] on input "32" at bounding box center [198, 363] width 62 height 15
drag, startPoint x: 149, startPoint y: 302, endPoint x: 160, endPoint y: 304, distance: 11.1
click at [167, 304] on div "32 Tamanho do texto" at bounding box center [250, 277] width 167 height 206
type input "14"
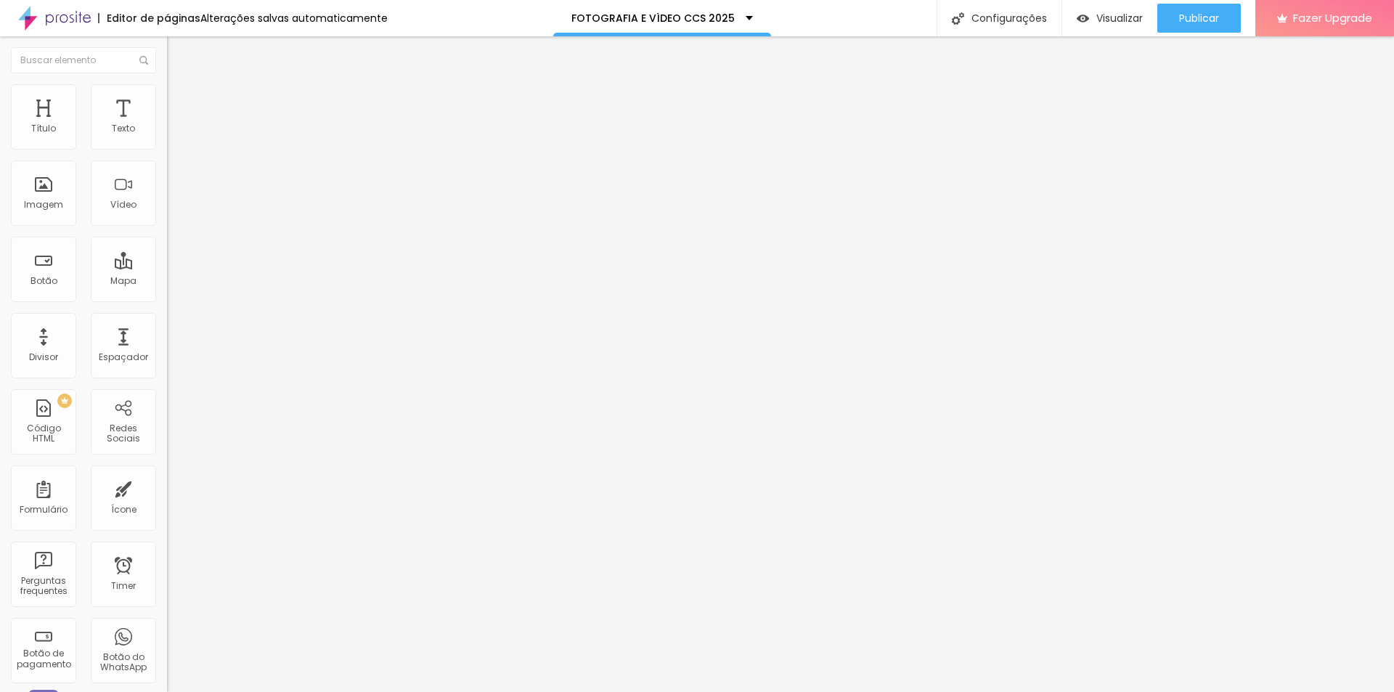
type input "4"
type input "40"
click at [1209, 7] on div "Publicar" at bounding box center [1199, 18] width 40 height 29
click at [167, 86] on img at bounding box center [173, 90] width 13 height 13
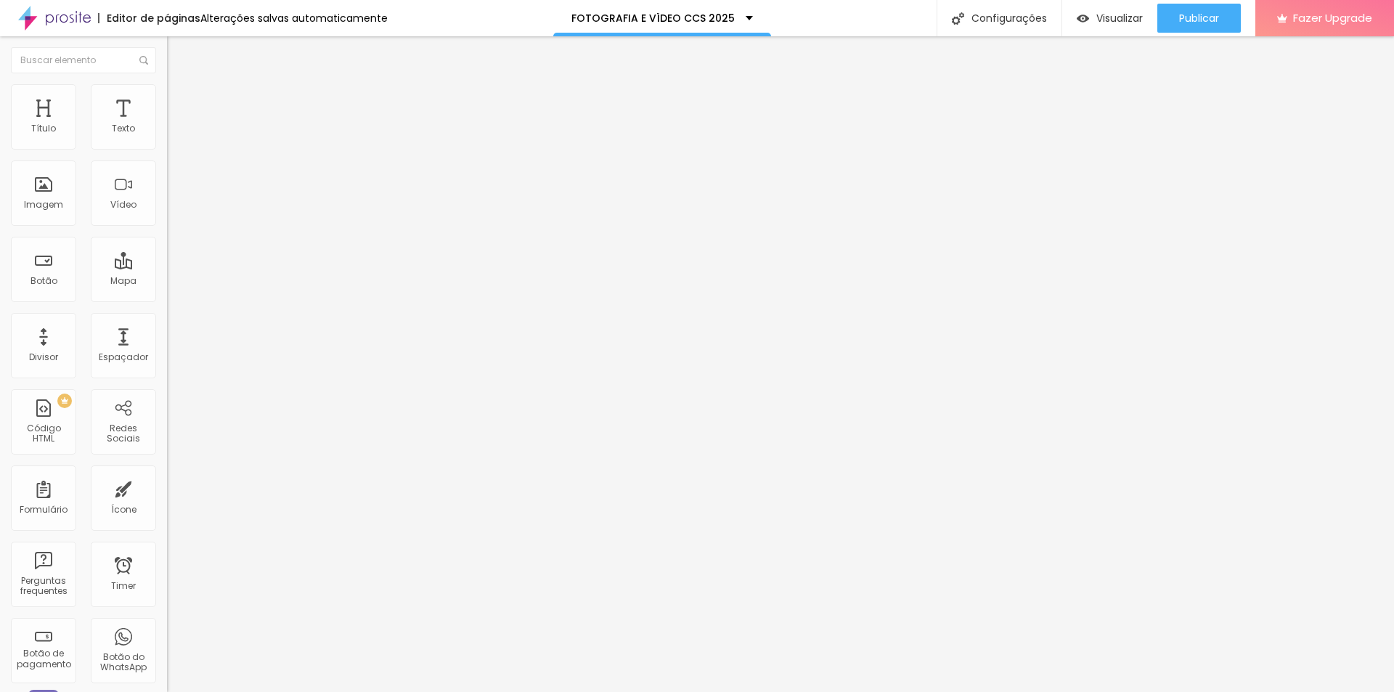
click at [167, 83] on img at bounding box center [173, 76] width 13 height 13
click at [167, 95] on li "Avançado" at bounding box center [250, 91] width 167 height 15
click at [167, 83] on img at bounding box center [173, 76] width 13 height 13
click at [167, 94] on li "Avançado" at bounding box center [250, 91] width 167 height 15
click at [1195, 31] on div "Publicar" at bounding box center [1199, 18] width 40 height 29
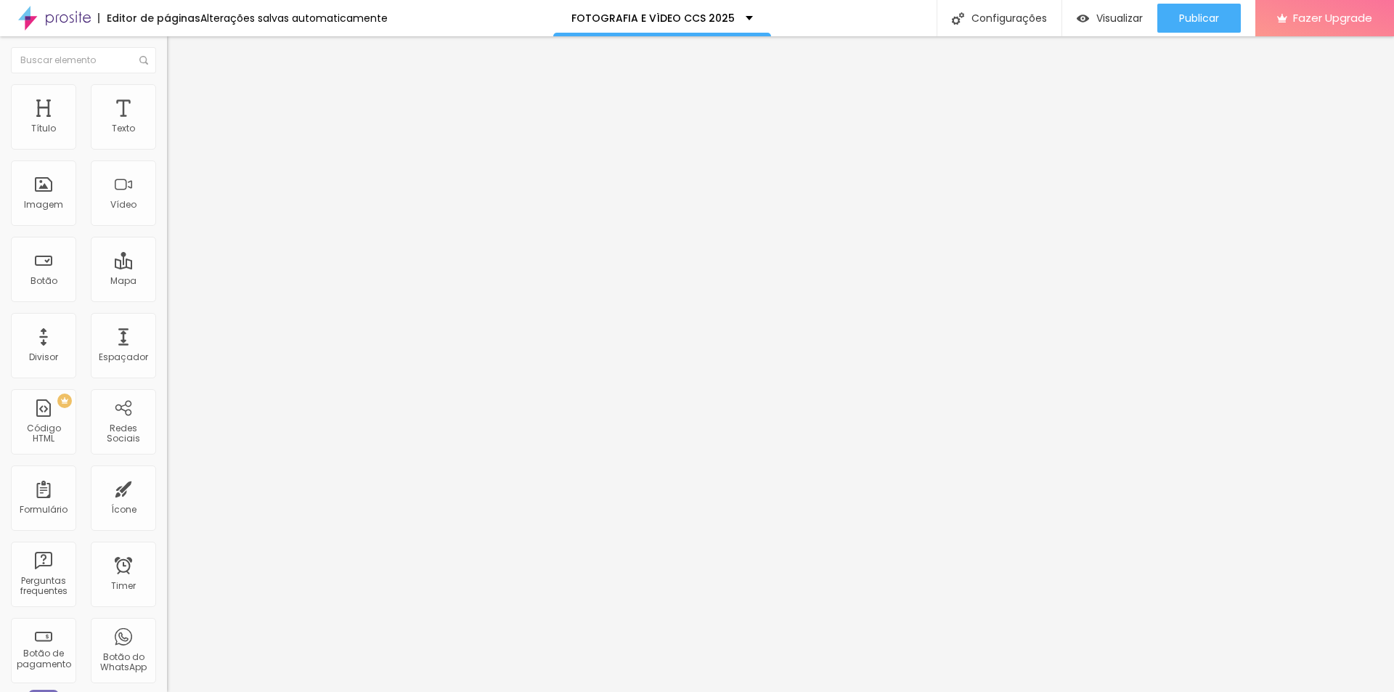
click at [167, 125] on span "Trocar imagem" at bounding box center [206, 119] width 79 height 12
click at [1197, 16] on span "Publicar" at bounding box center [1199, 18] width 40 height 12
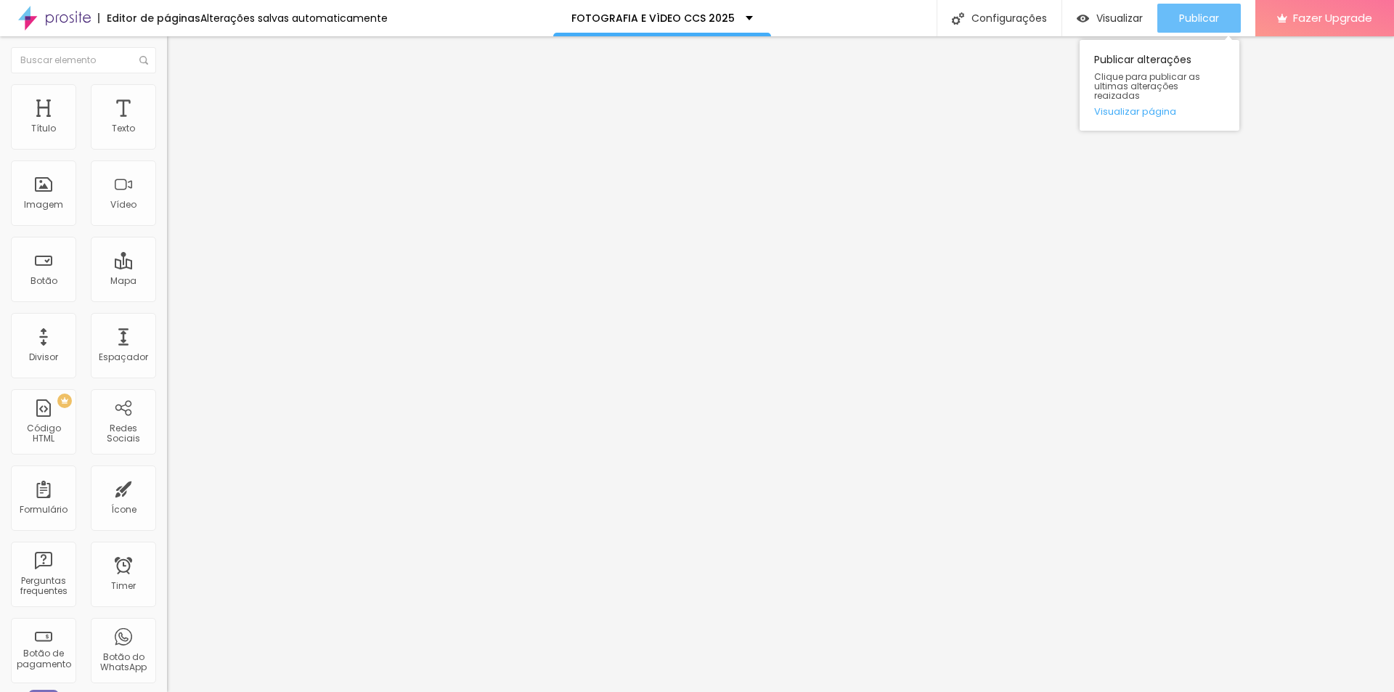
click at [1197, 20] on span "Publicar" at bounding box center [1199, 18] width 40 height 12
click at [1209, 8] on div "Publicar" at bounding box center [1199, 18] width 40 height 29
click at [1186, 14] on span "Publicar" at bounding box center [1199, 18] width 40 height 12
click at [1204, 7] on div "Publicar" at bounding box center [1199, 18] width 40 height 29
click at [1216, 12] on span "Publicar" at bounding box center [1199, 18] width 40 height 12
